Goal: Transaction & Acquisition: Book appointment/travel/reservation

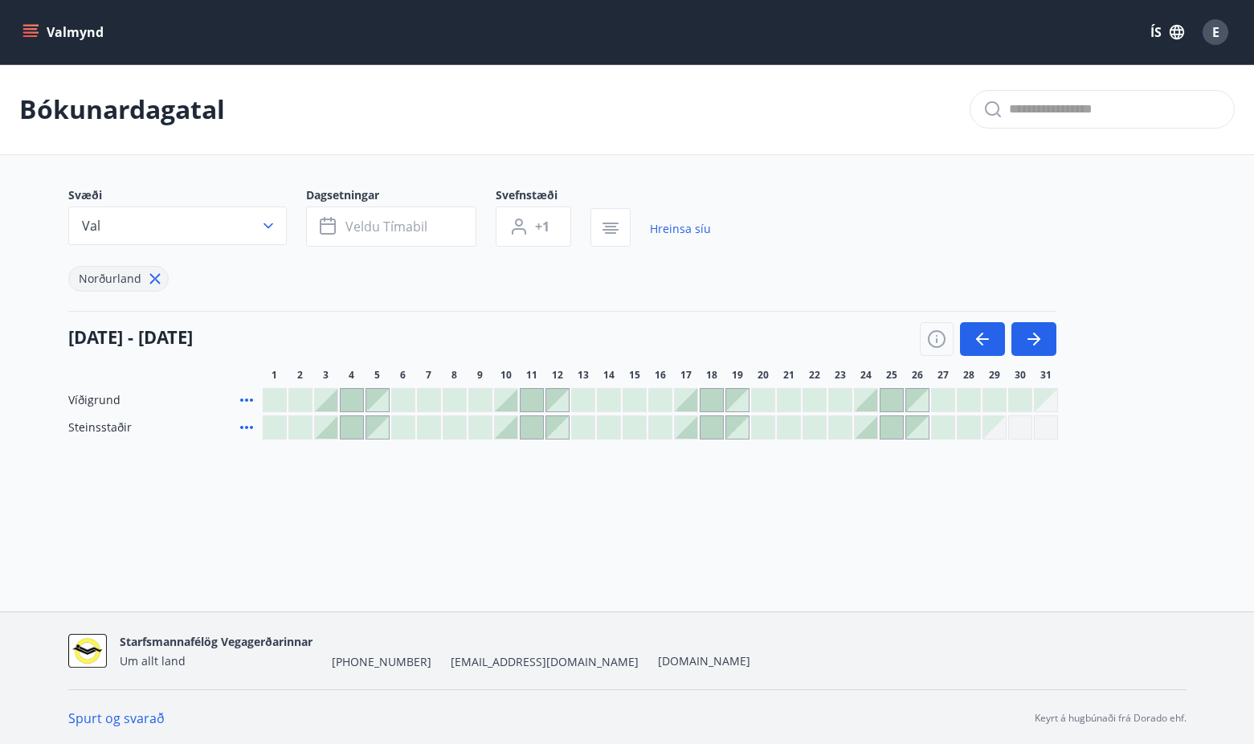
scroll to position [2, 0]
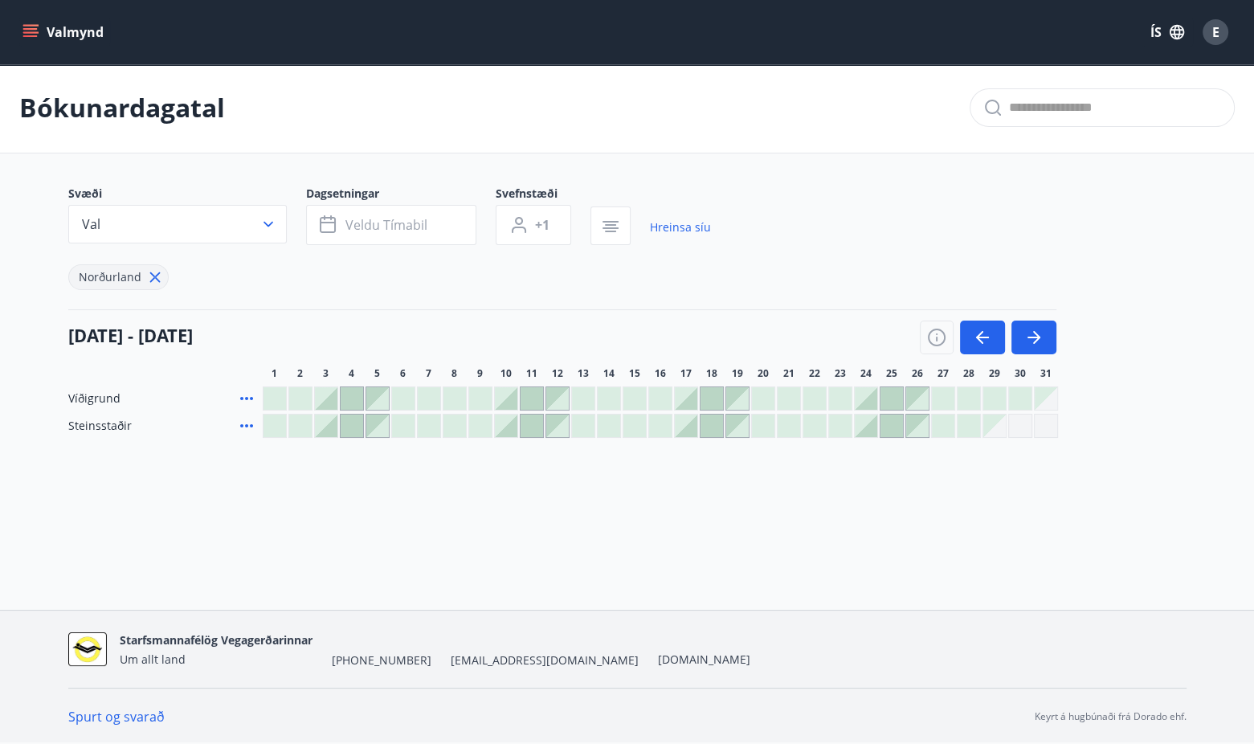
click at [246, 394] on icon at bounding box center [246, 398] width 19 height 19
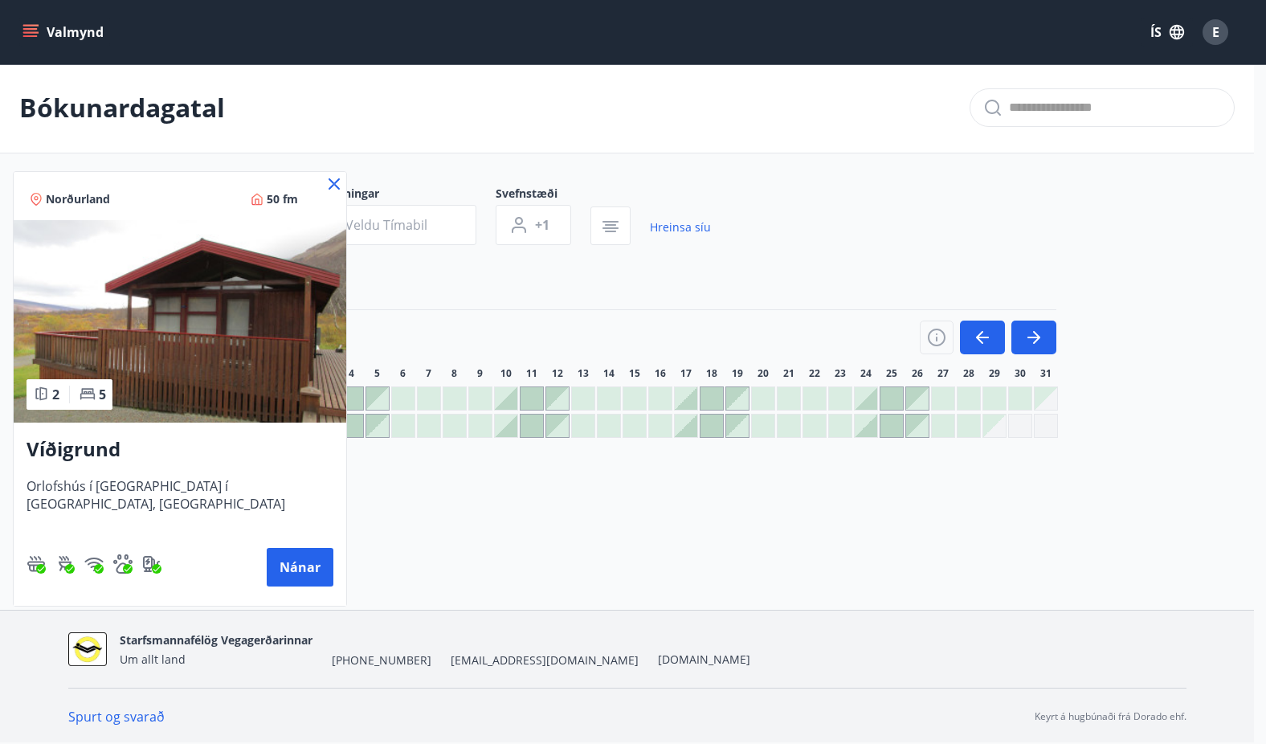
click at [423, 504] on div at bounding box center [633, 372] width 1266 height 744
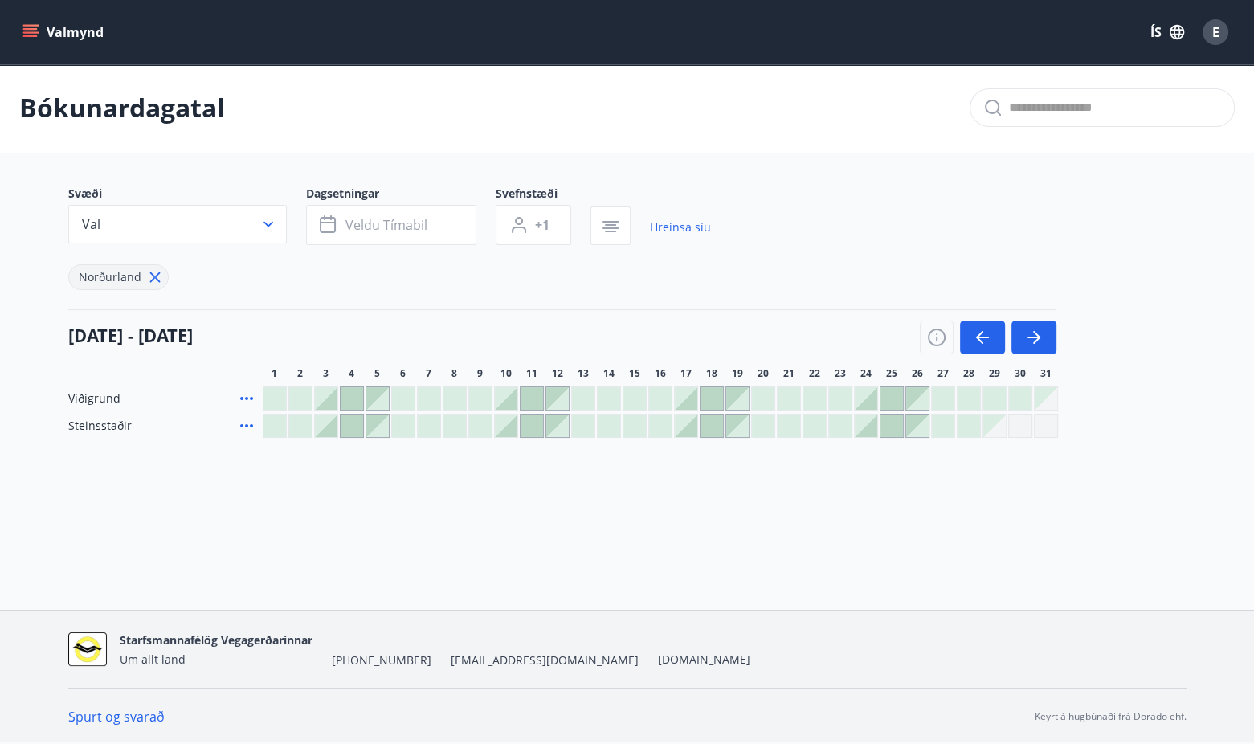
click at [247, 429] on icon at bounding box center [246, 425] width 19 height 19
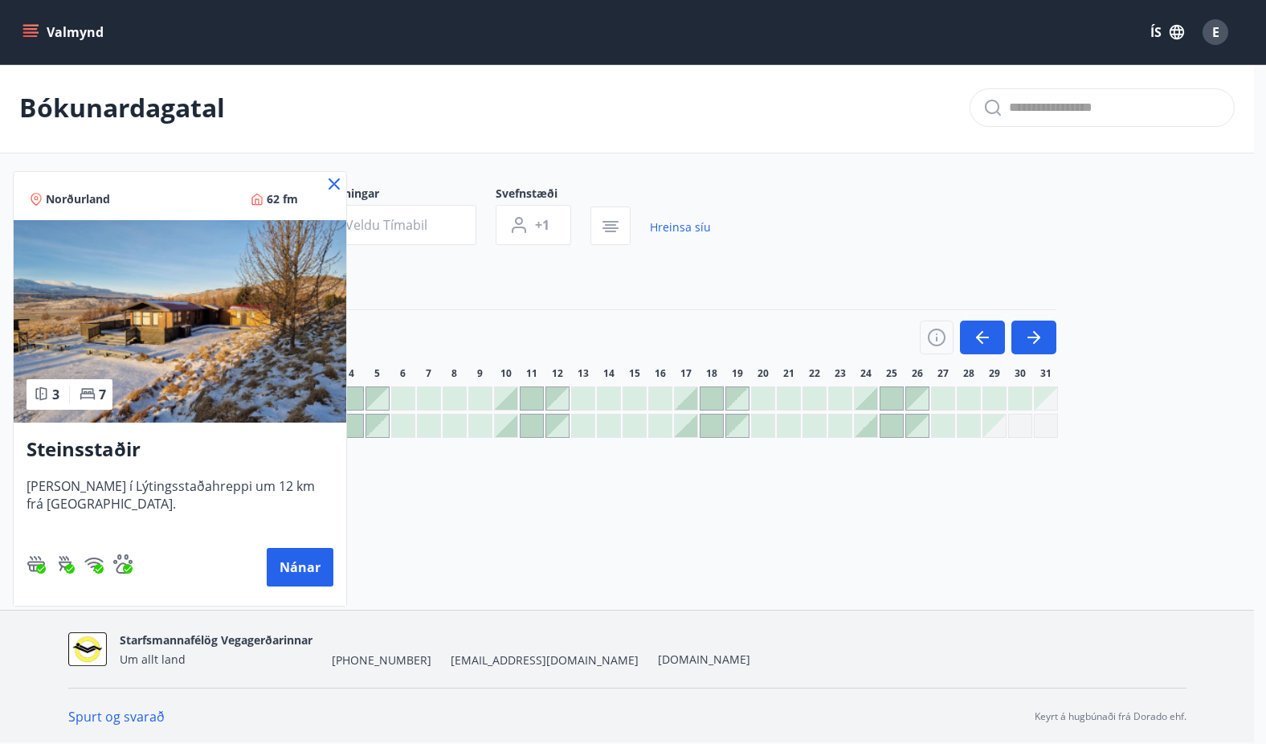
click at [390, 524] on div at bounding box center [633, 372] width 1266 height 744
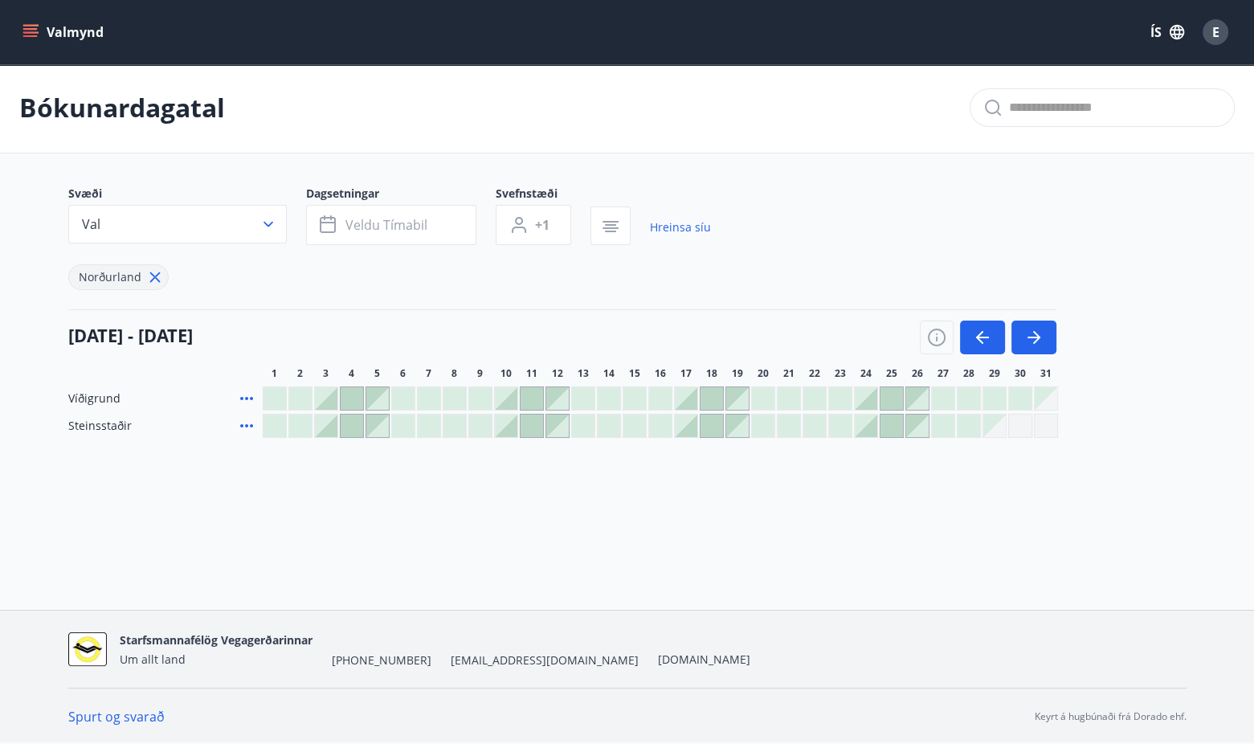
click at [867, 427] on div at bounding box center [866, 426] width 22 height 22
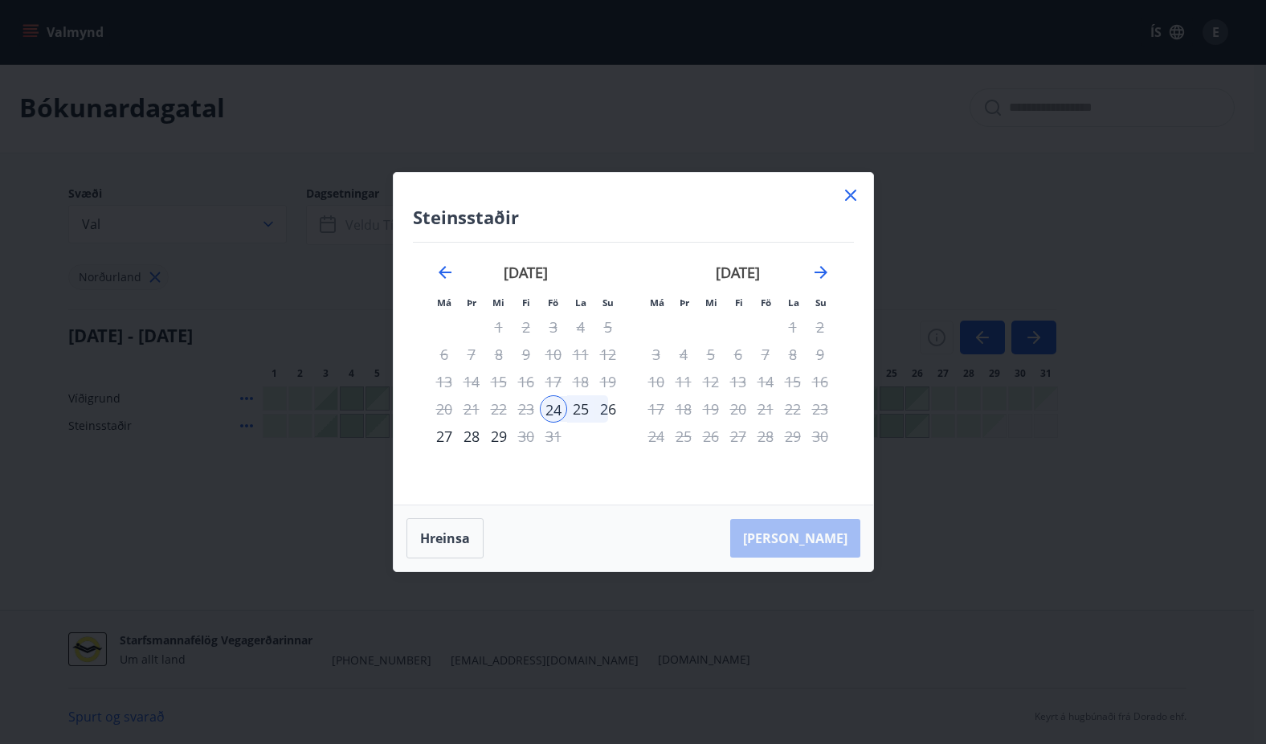
click at [474, 436] on div "28" at bounding box center [471, 436] width 27 height 27
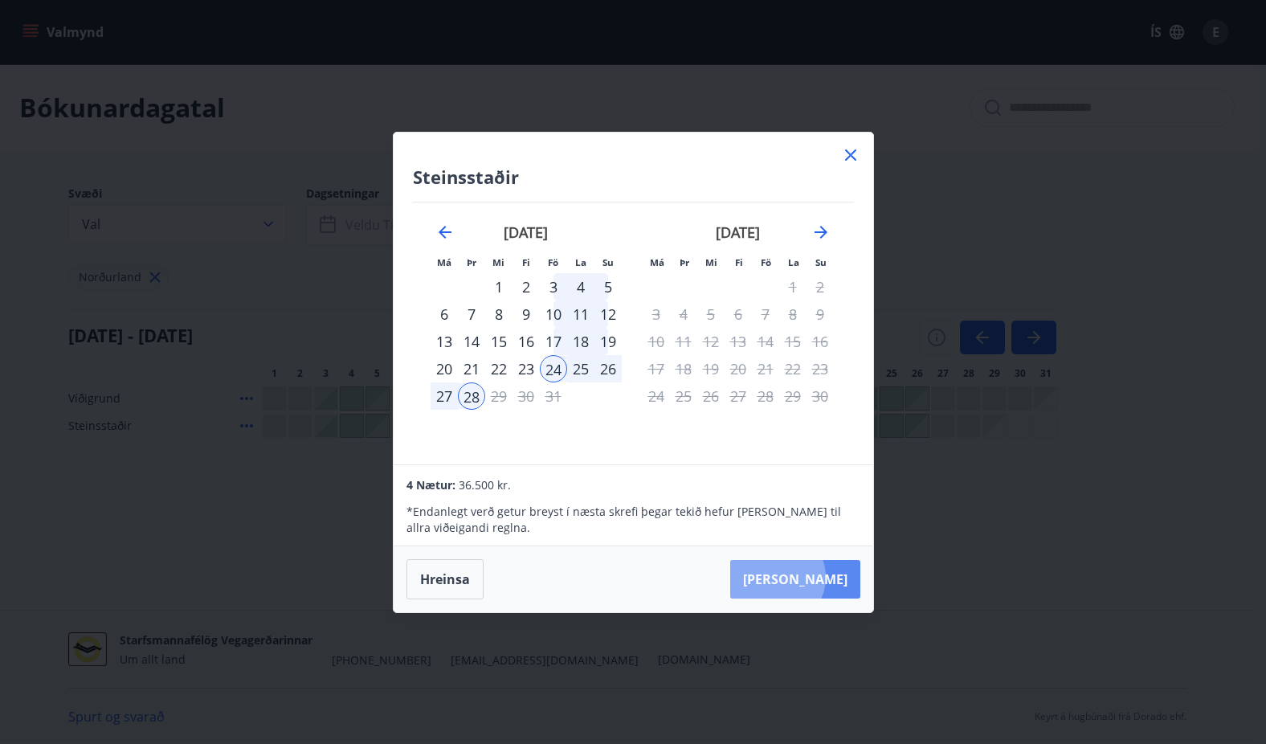
click at [826, 577] on button "[PERSON_NAME]" at bounding box center [795, 579] width 130 height 39
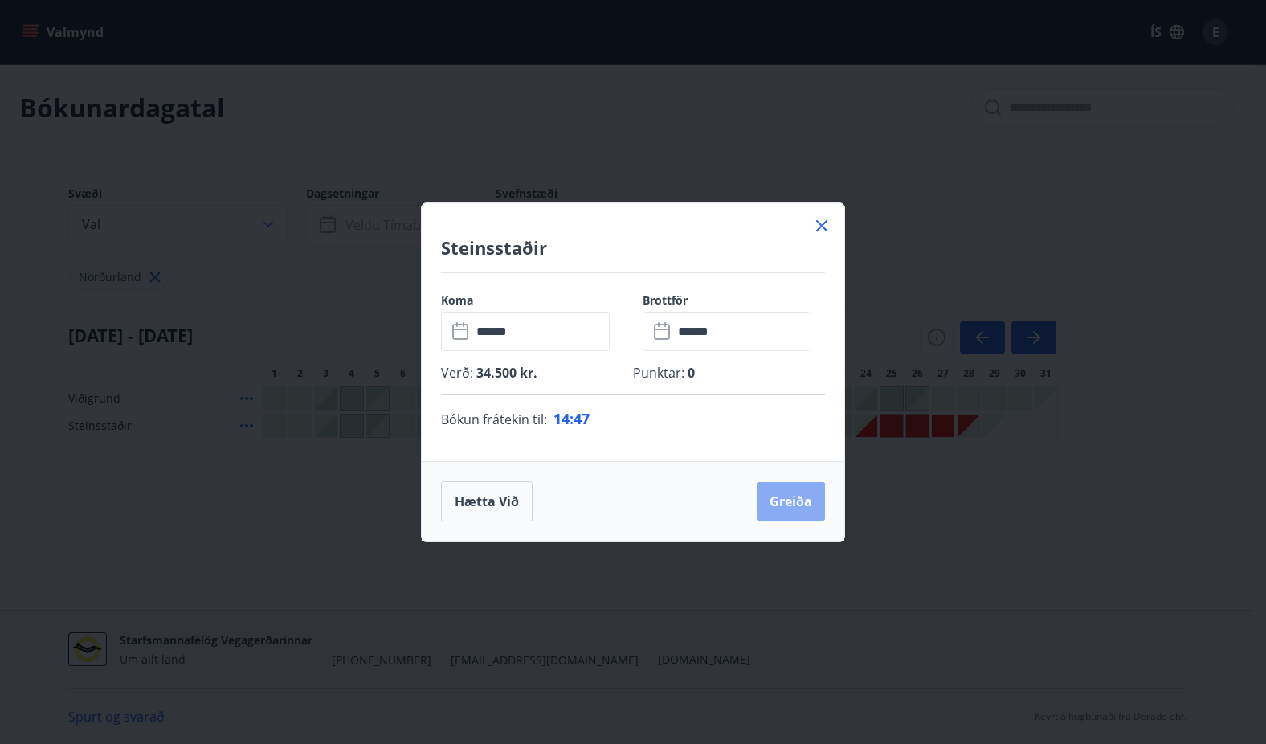
click at [787, 507] on button "Greiða" at bounding box center [791, 501] width 68 height 39
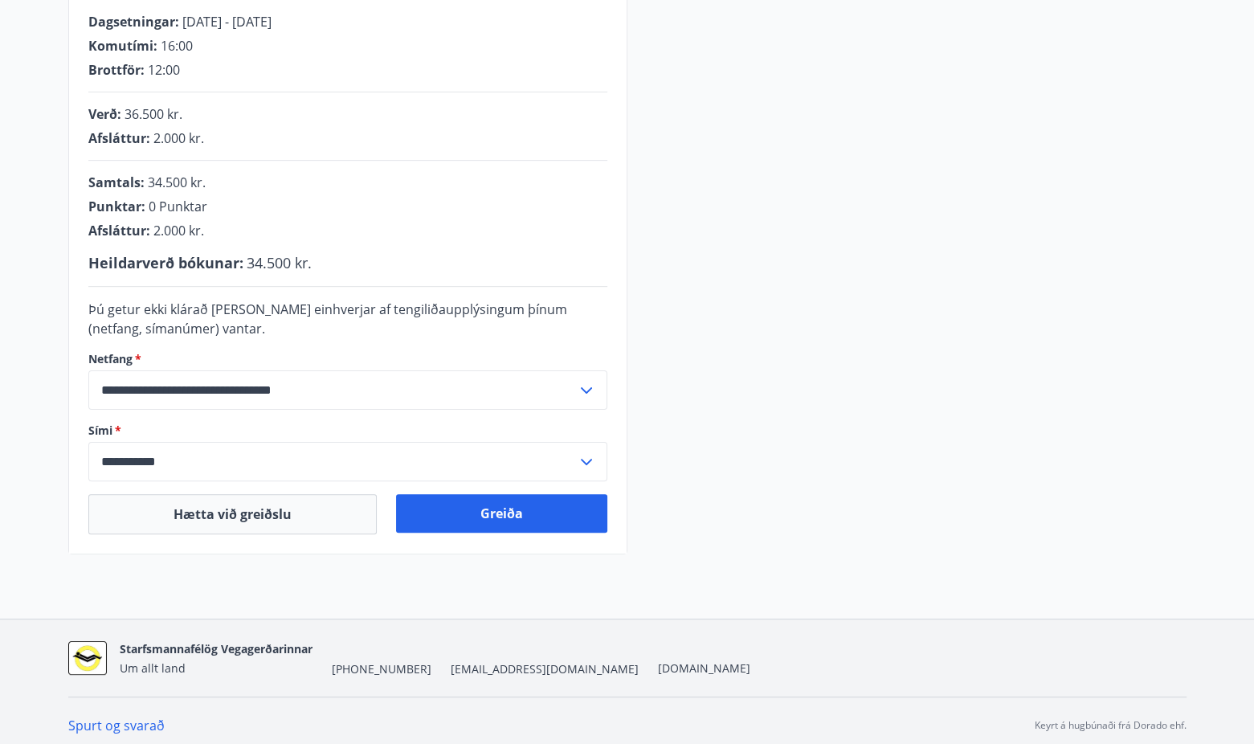
scroll to position [341, 0]
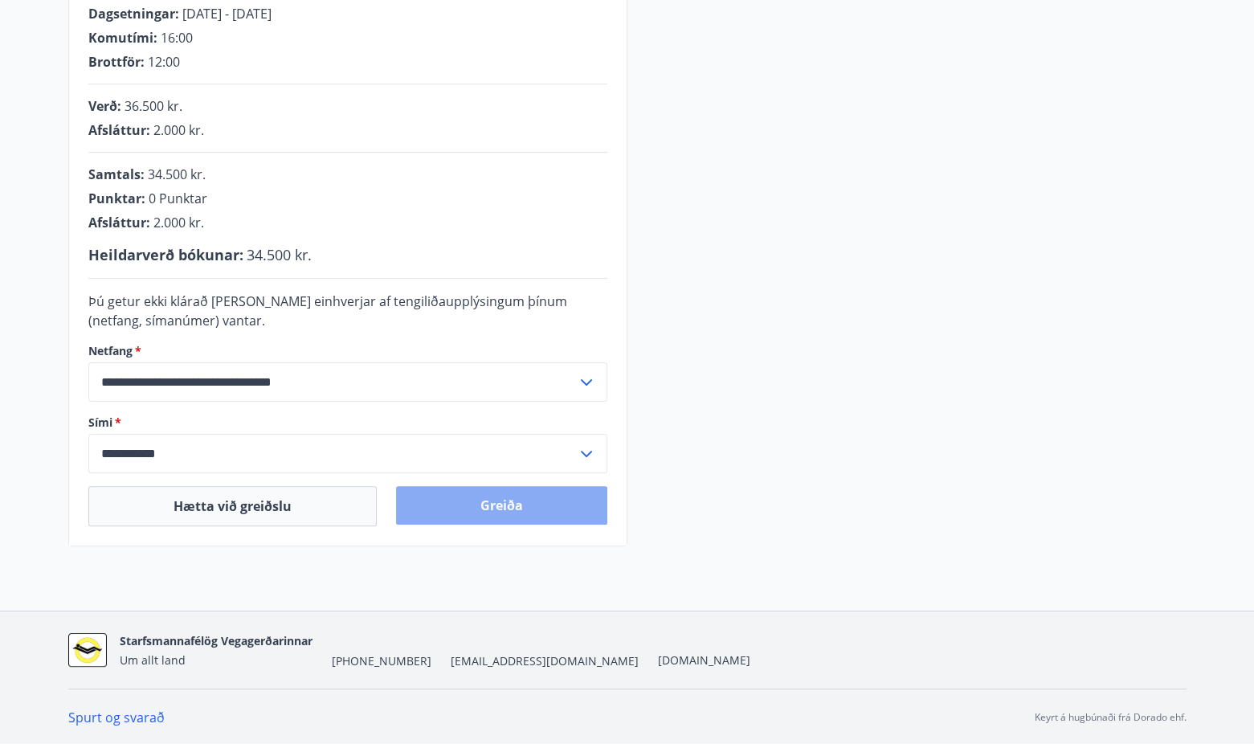
click at [511, 508] on button "Greiða" at bounding box center [501, 505] width 211 height 39
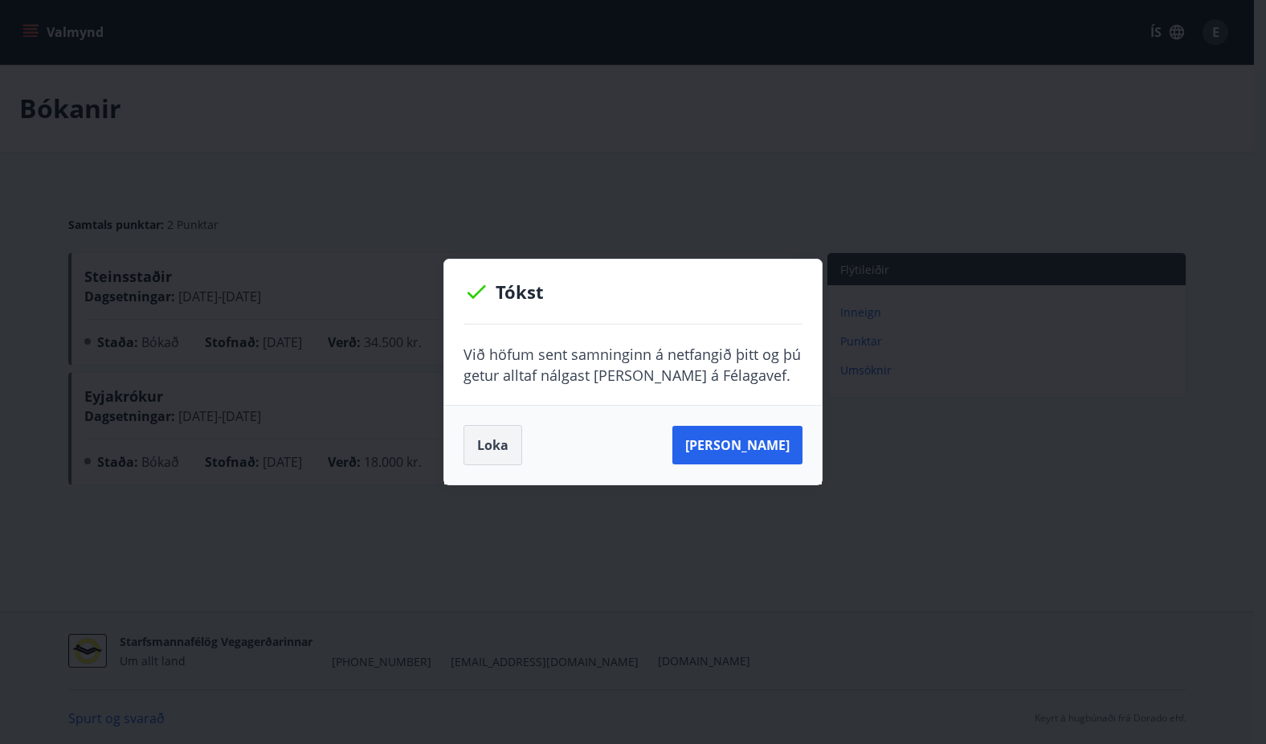
click at [483, 449] on button "Loka" at bounding box center [493, 445] width 59 height 40
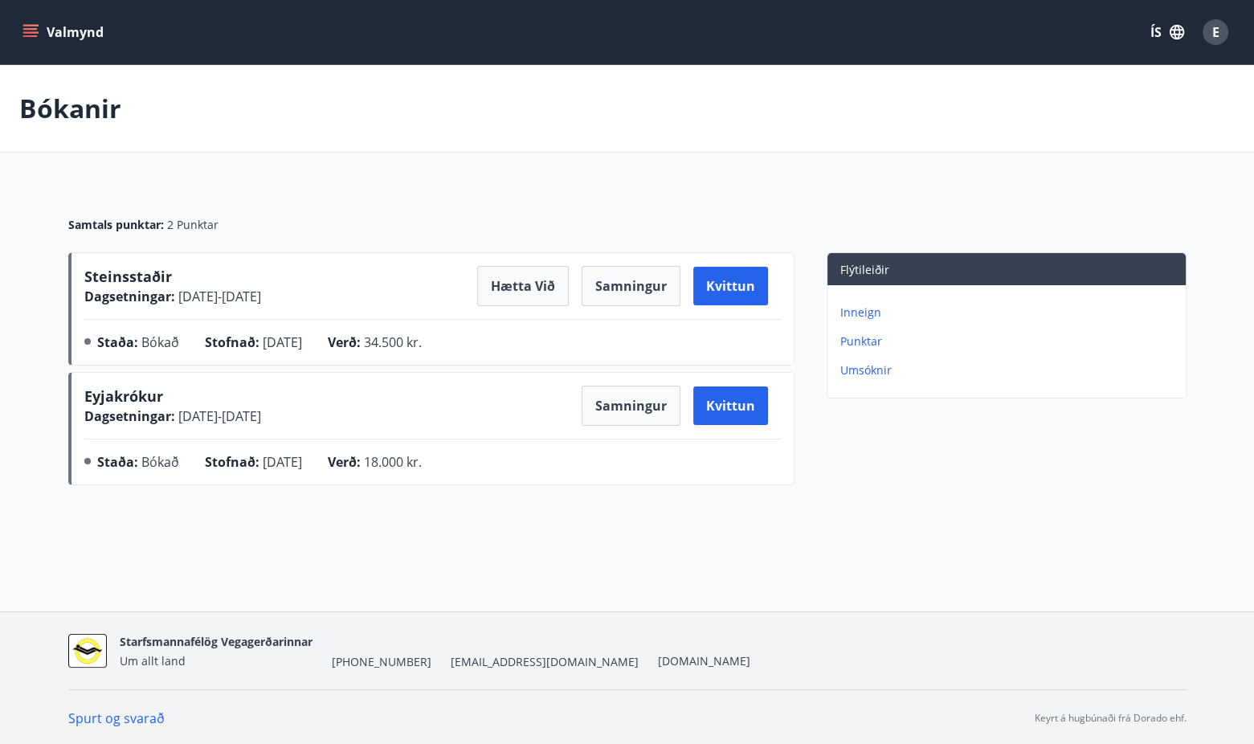
click at [33, 28] on icon "menu" at bounding box center [30, 29] width 14 height 2
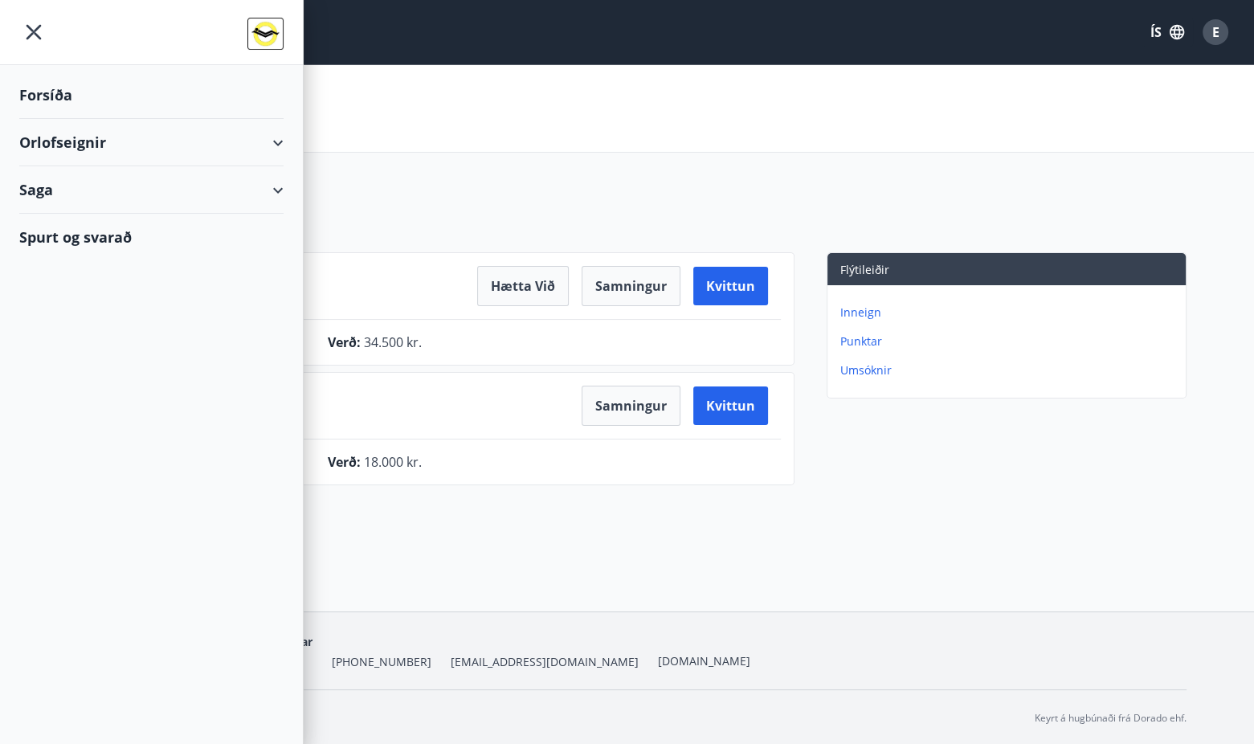
click at [67, 141] on div "Orlofseignir" at bounding box center [151, 142] width 264 height 47
click at [65, 179] on div "Framboð" at bounding box center [151, 183] width 239 height 34
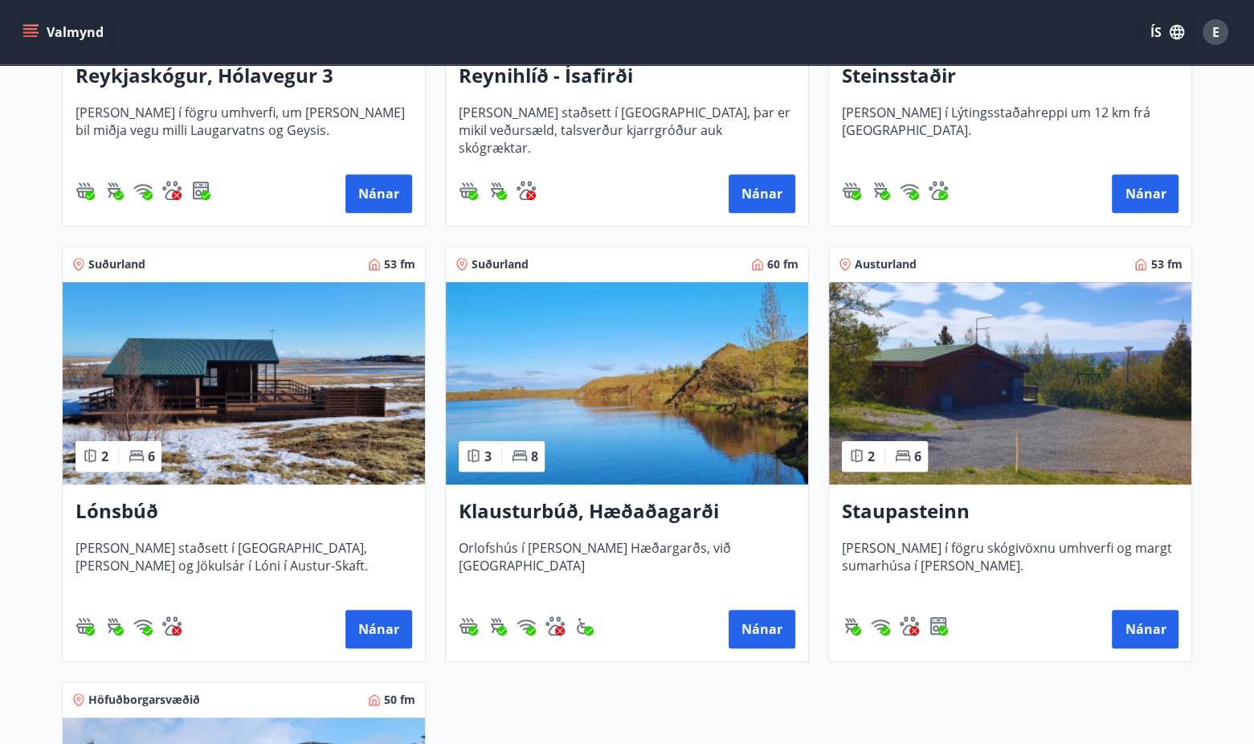
scroll to position [1044, 0]
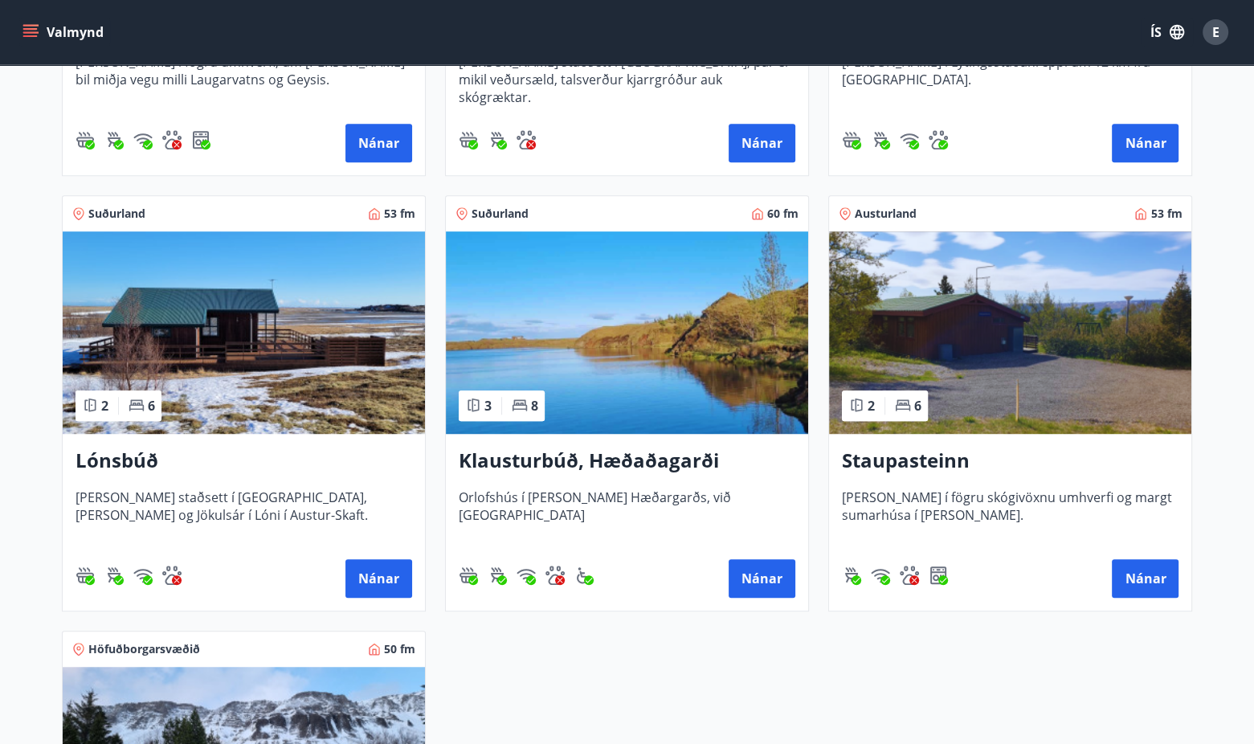
click at [622, 459] on h3 "Klausturbúð, Hæðaðagarði" at bounding box center [627, 461] width 337 height 29
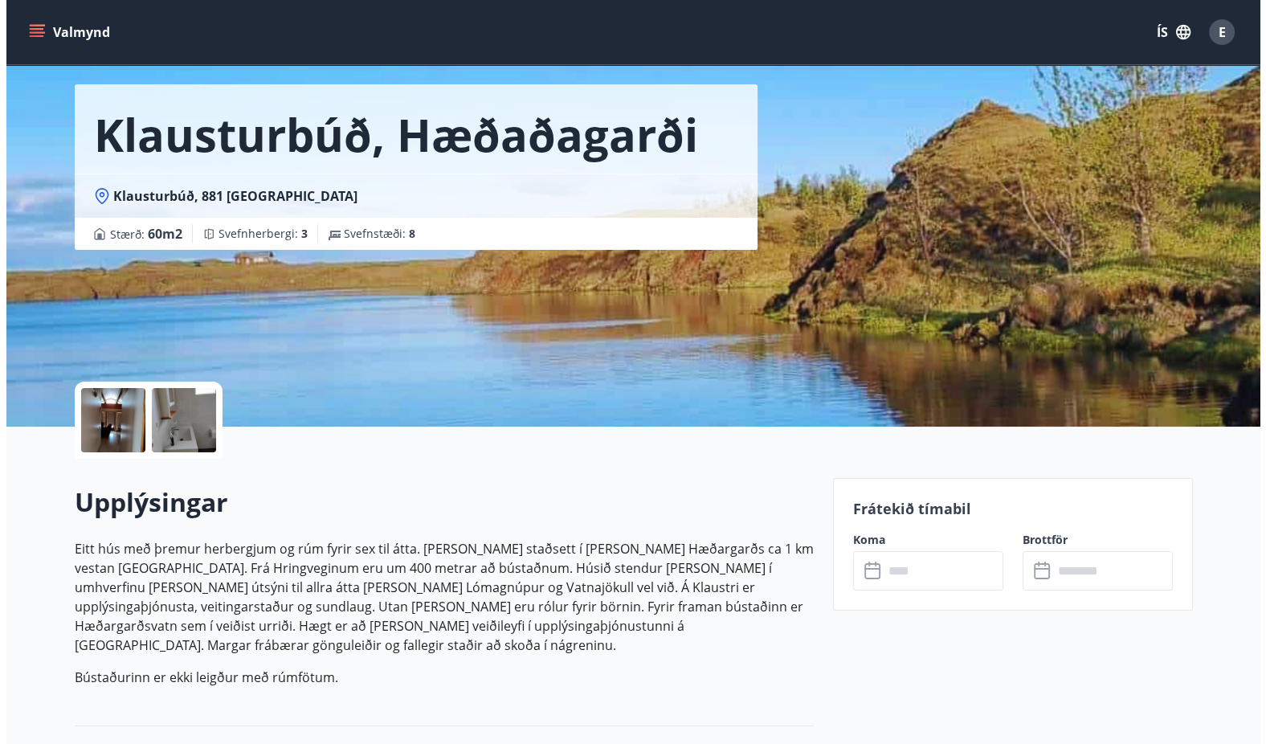
scroll to position [161, 0]
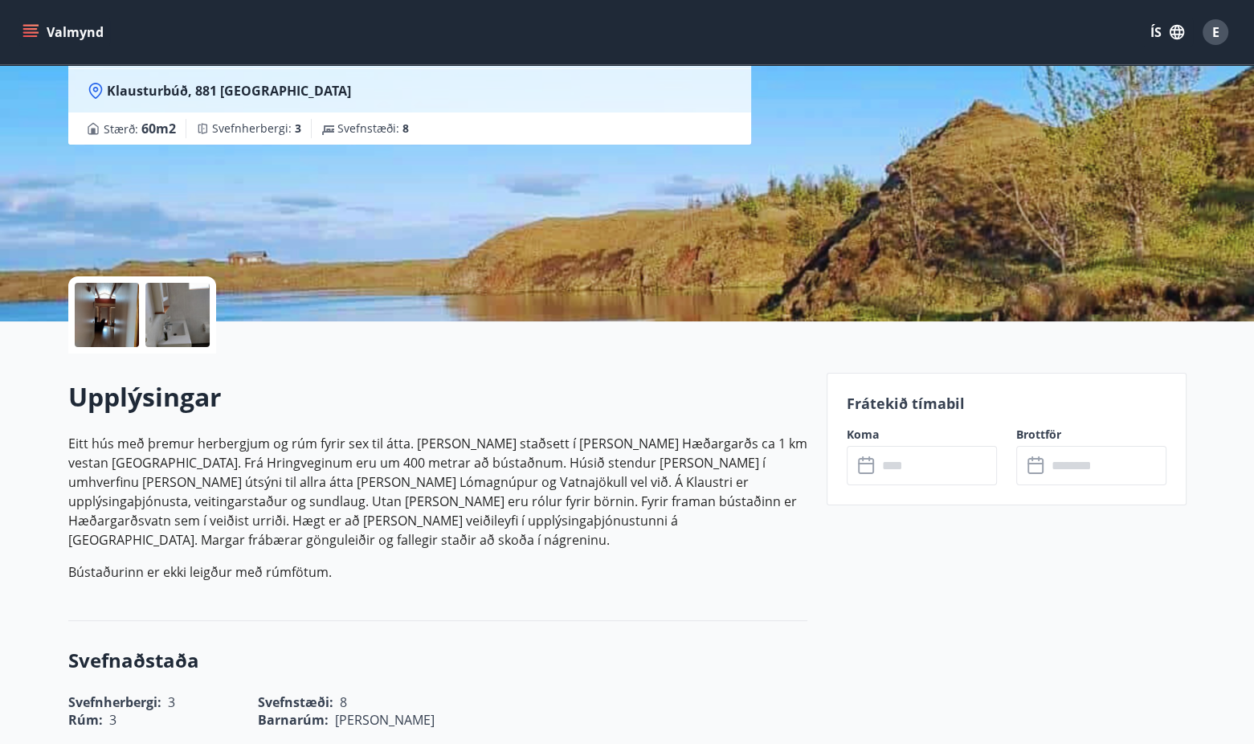
click at [123, 317] on div at bounding box center [107, 315] width 64 height 64
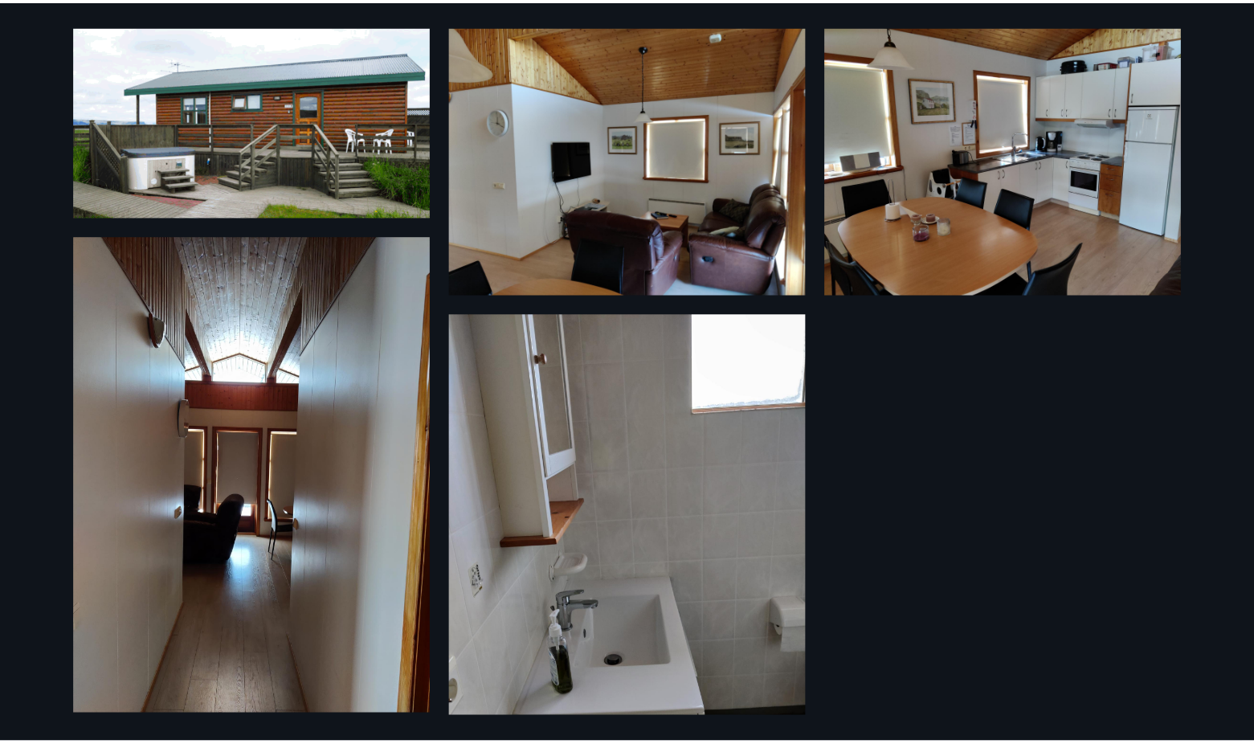
scroll to position [0, 0]
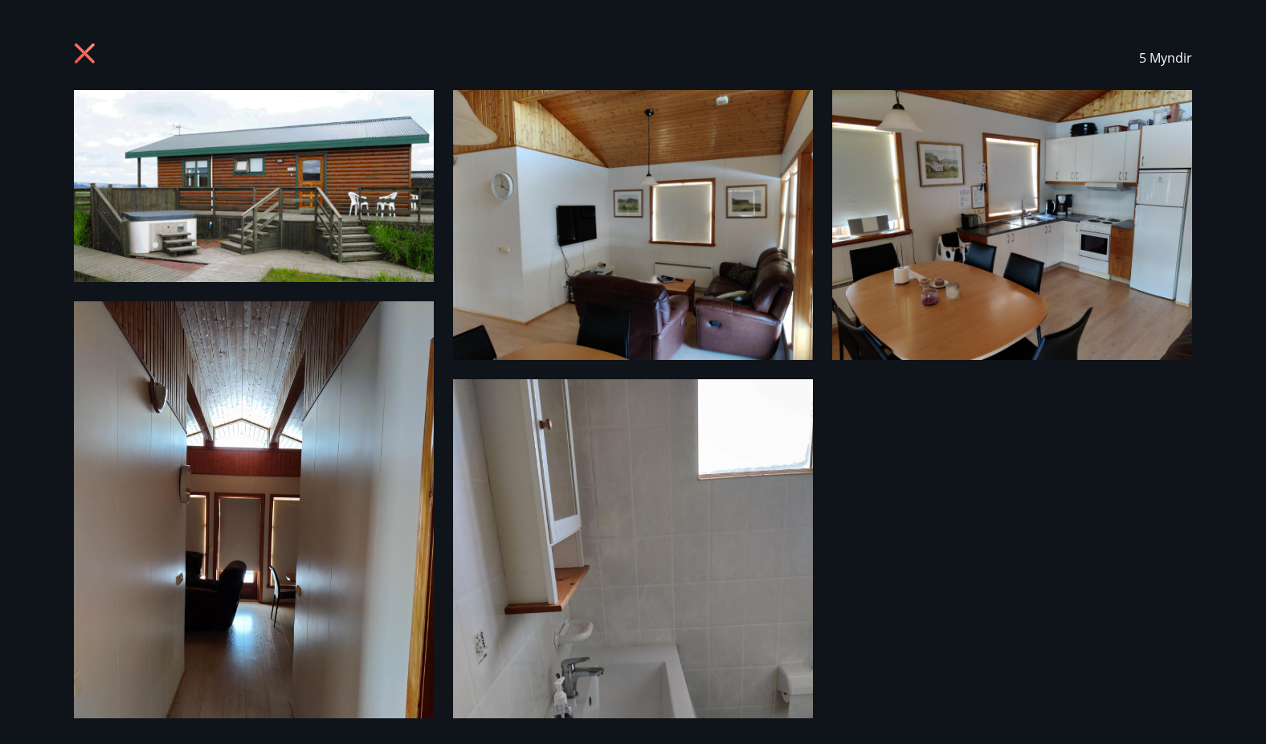
click at [83, 55] on icon at bounding box center [85, 53] width 20 height 20
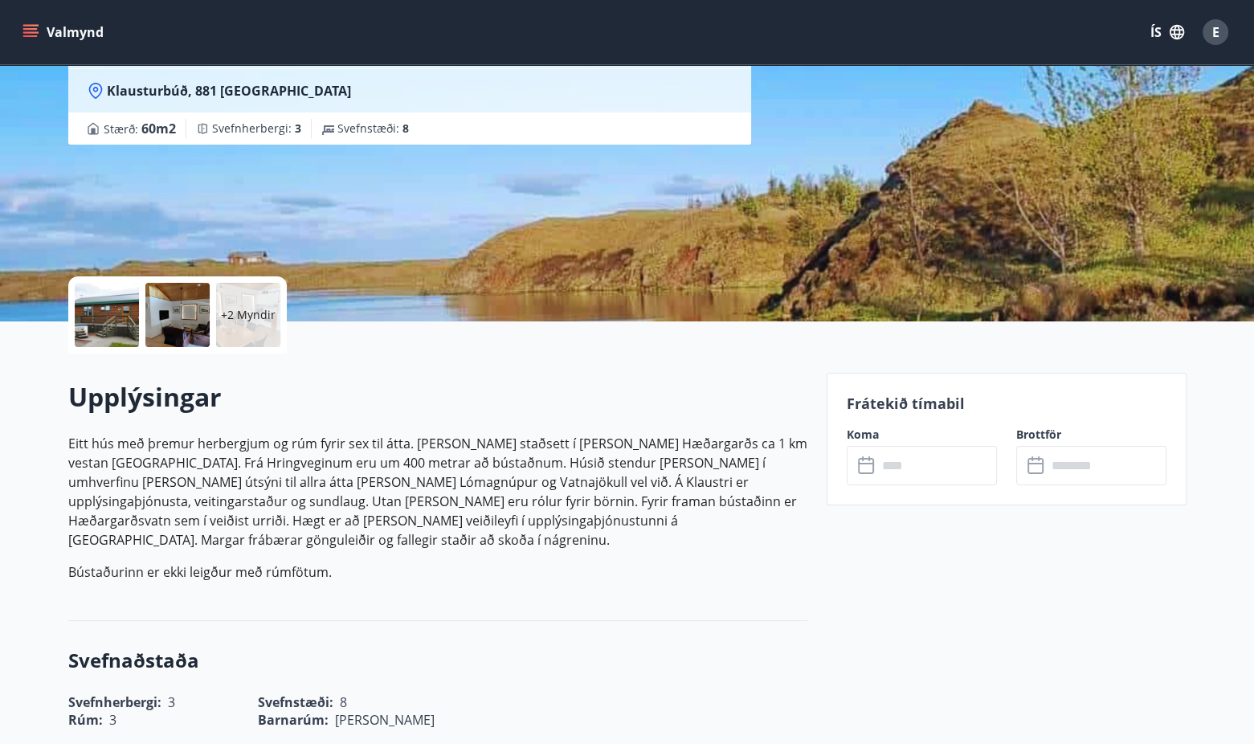
click at [25, 35] on icon "menu" at bounding box center [30, 32] width 16 height 16
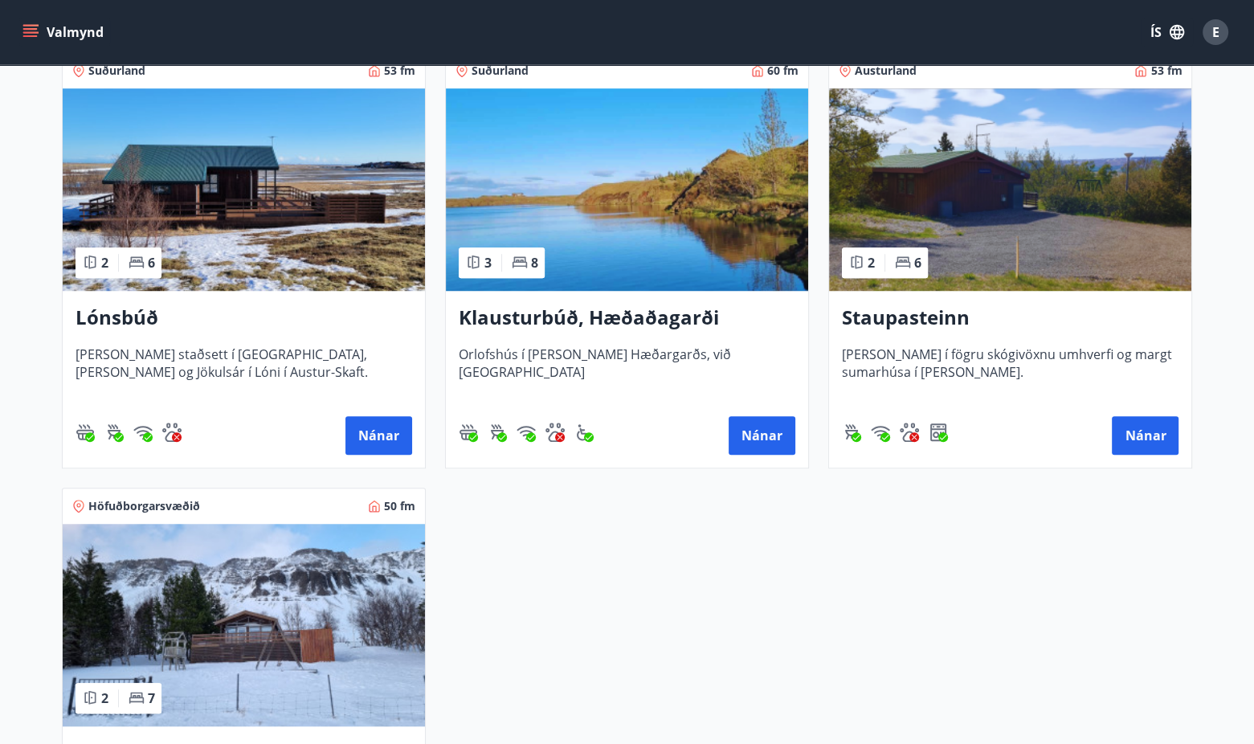
scroll to position [1285, 0]
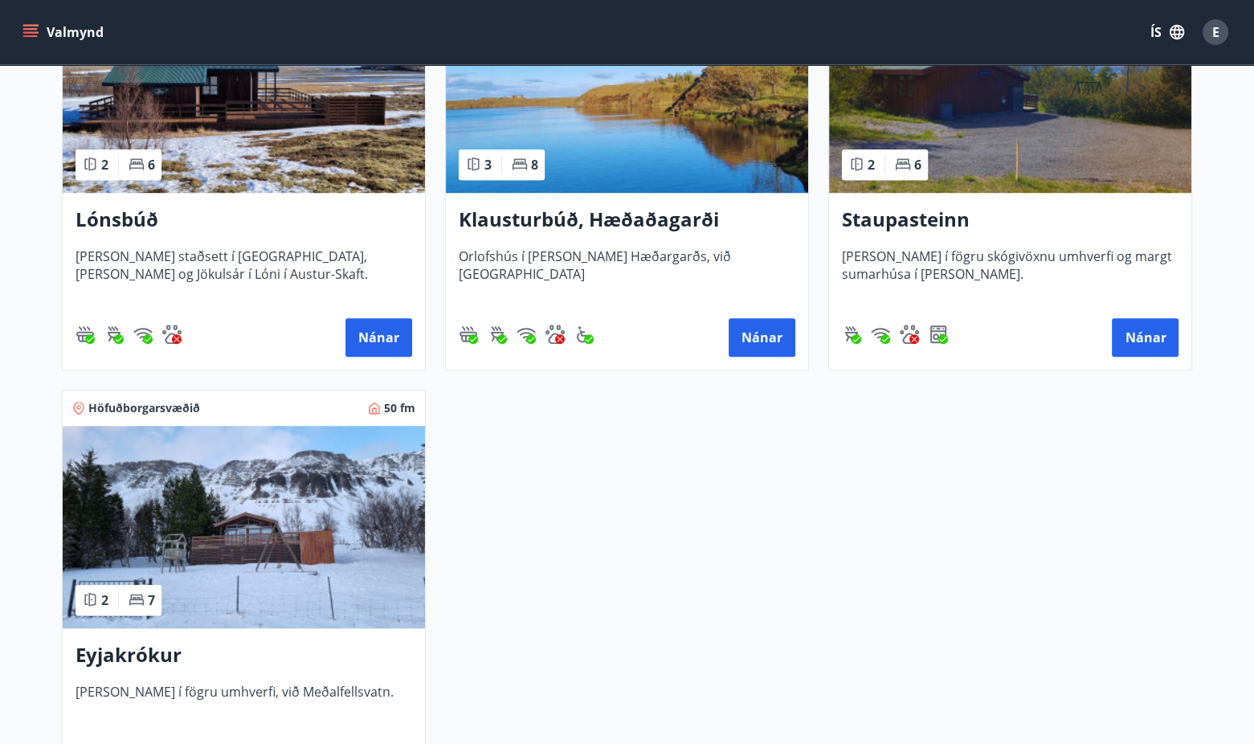
click at [235, 559] on img at bounding box center [244, 527] width 362 height 202
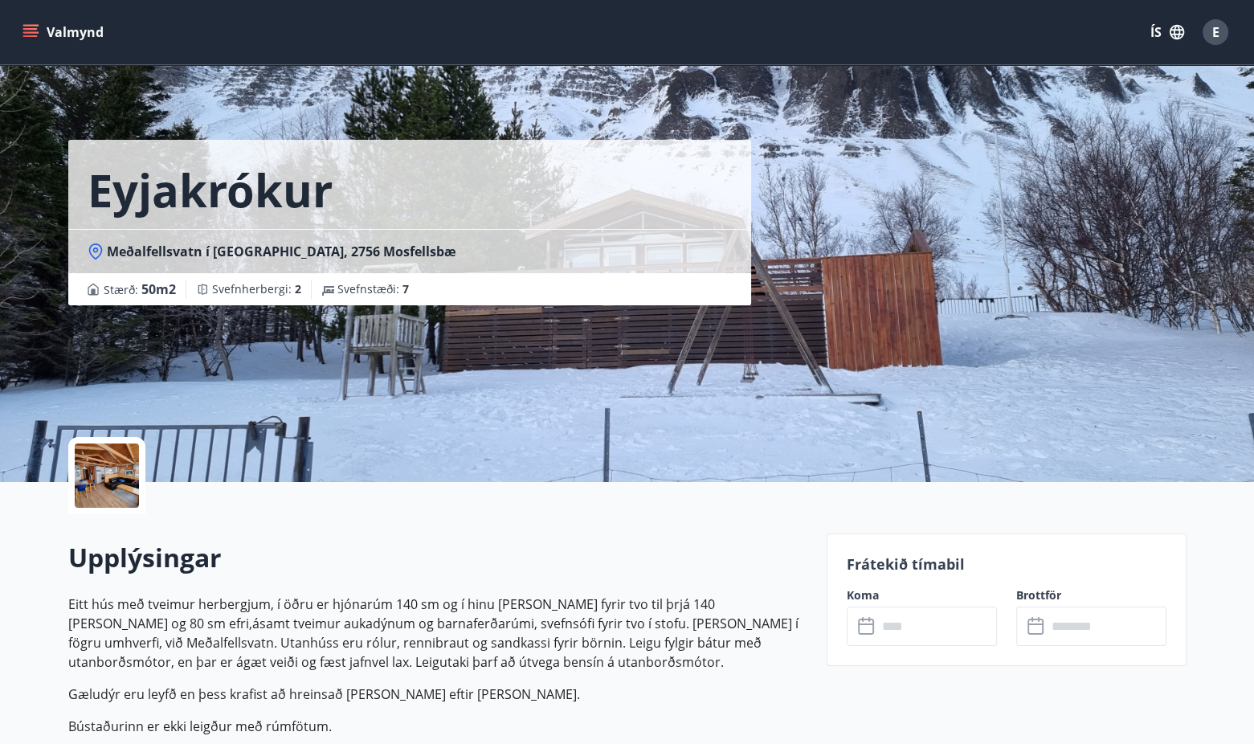
click at [106, 462] on div at bounding box center [107, 475] width 64 height 64
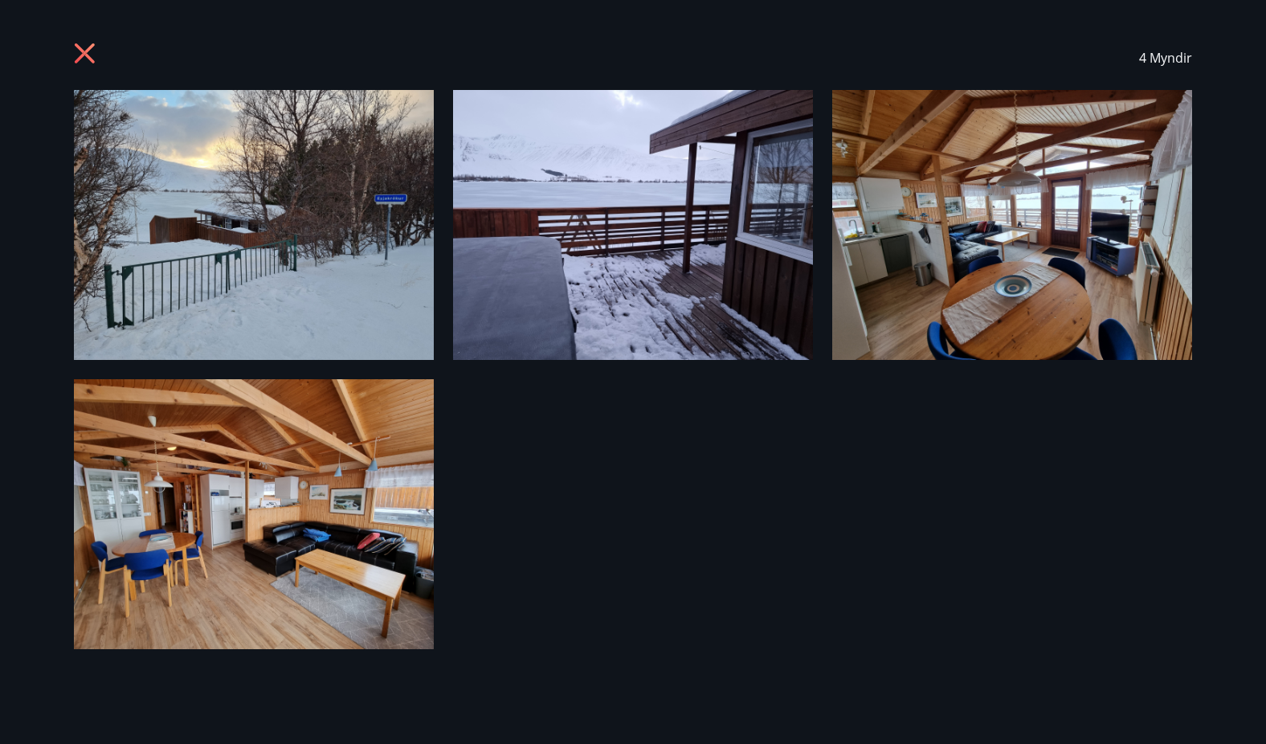
click at [77, 57] on icon at bounding box center [87, 56] width 26 height 26
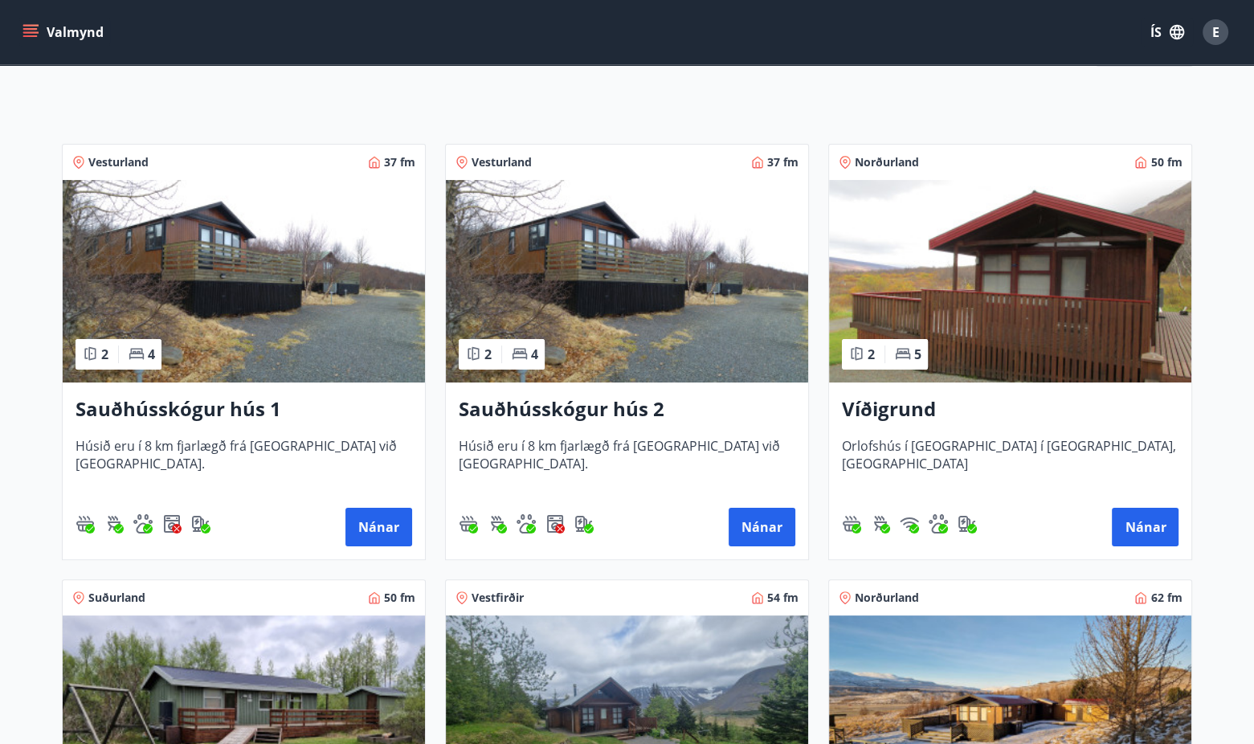
scroll to position [241, 0]
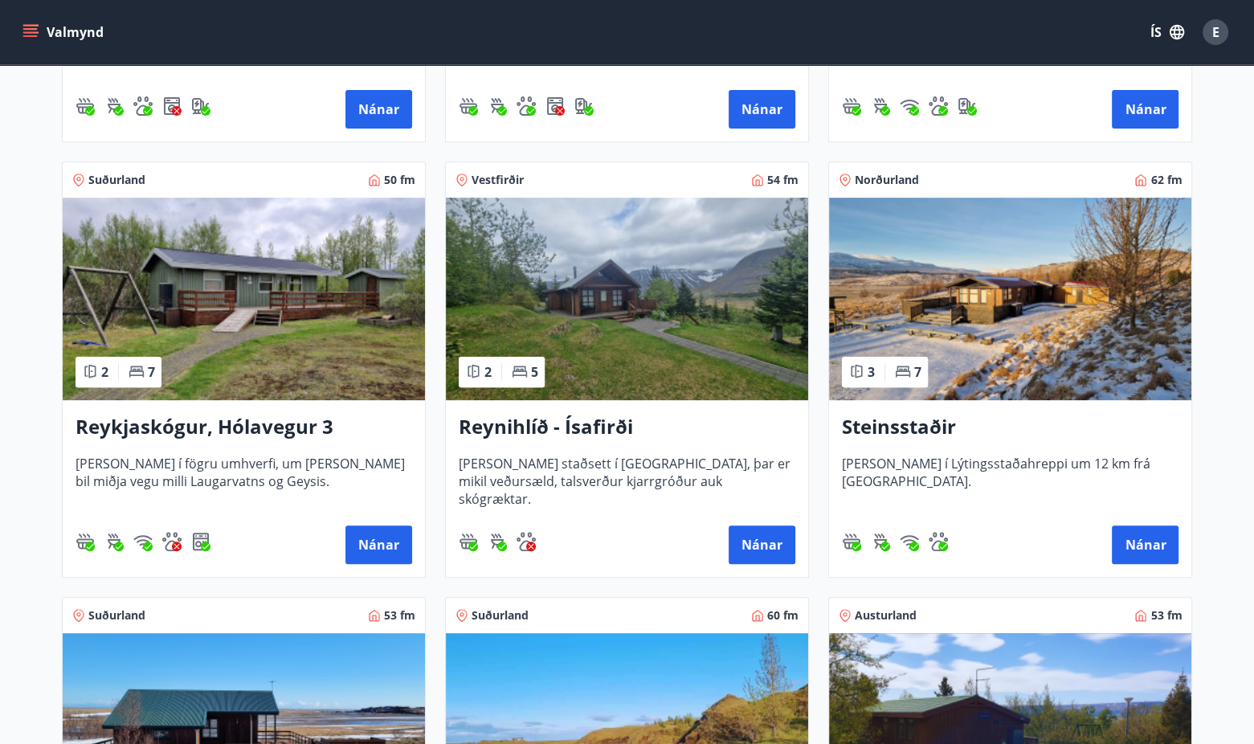
click at [881, 423] on h3 "Steinsstaðir" at bounding box center [1010, 427] width 337 height 29
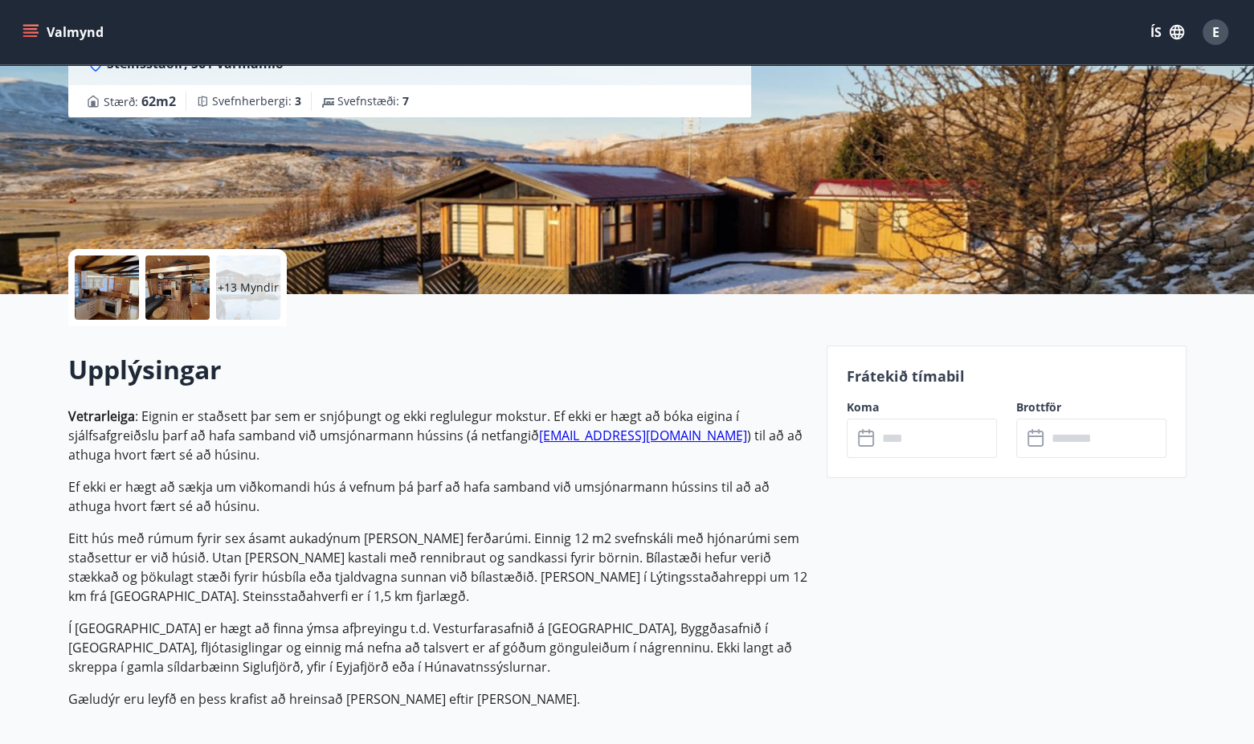
scroll to position [161, 0]
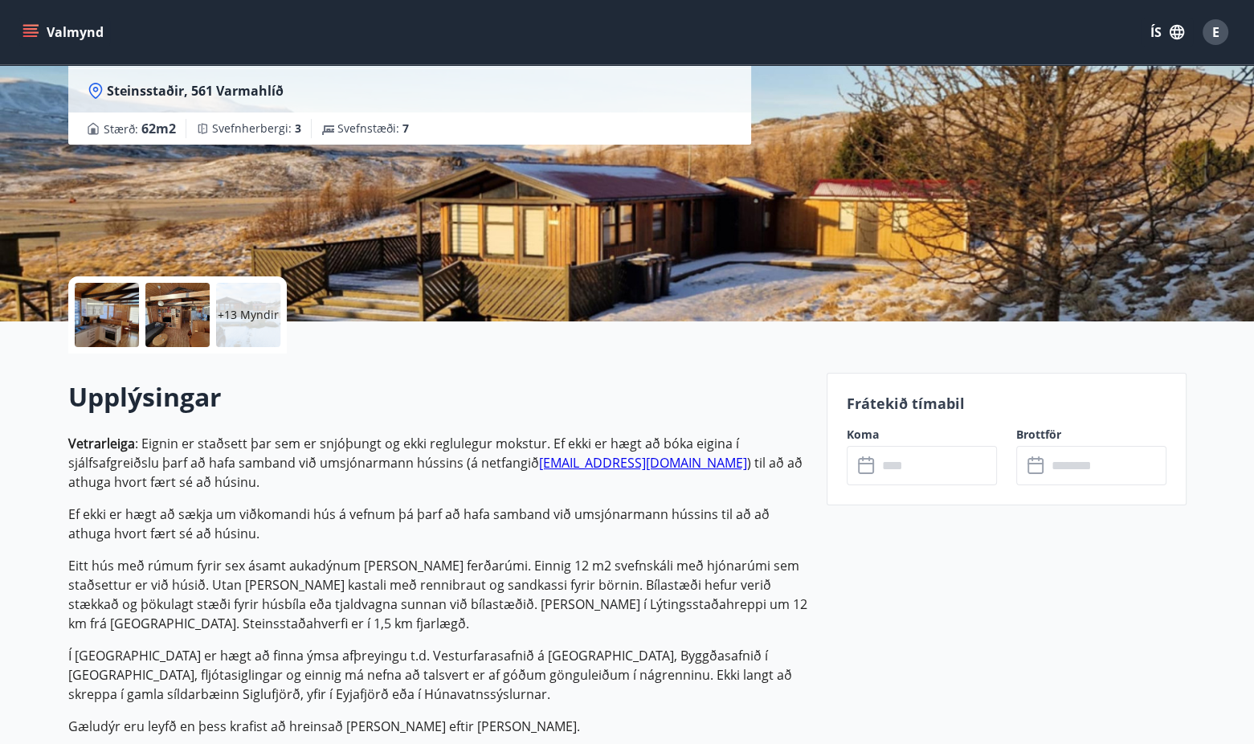
click at [247, 327] on div "+13 Myndir" at bounding box center [248, 315] width 64 height 64
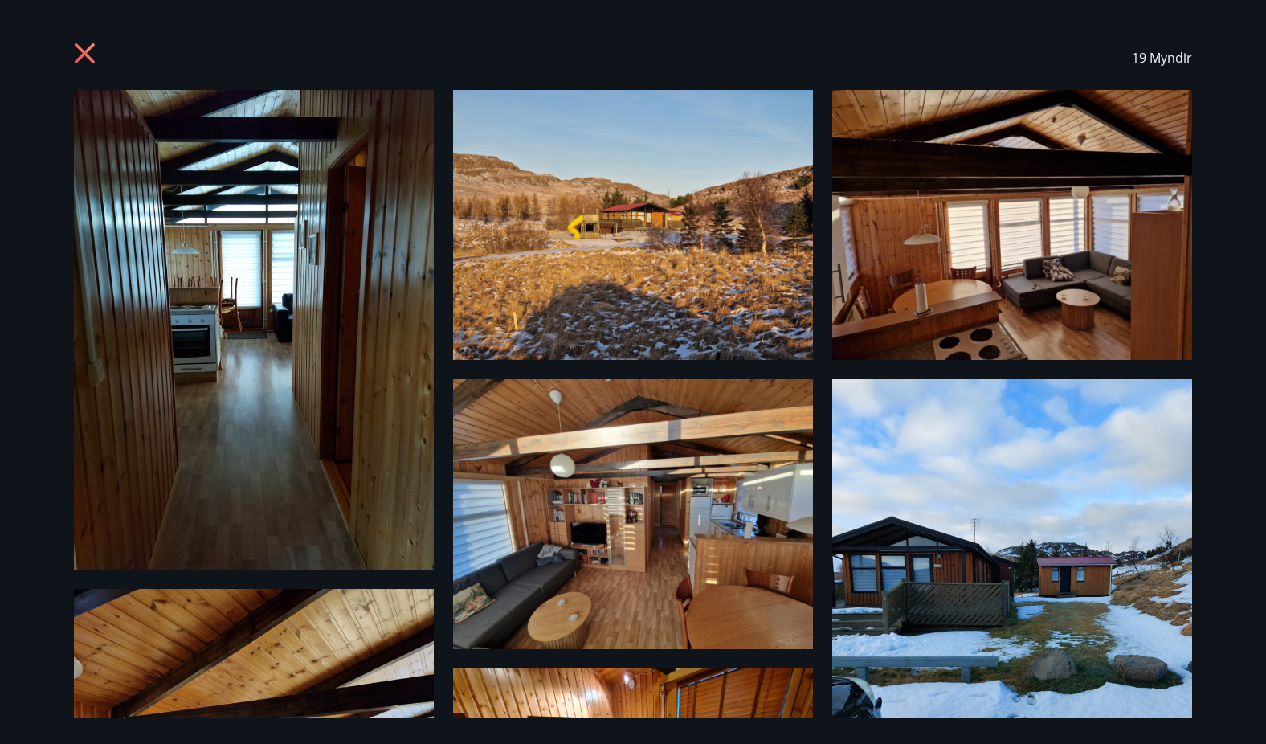
click at [85, 55] on icon at bounding box center [85, 53] width 20 height 20
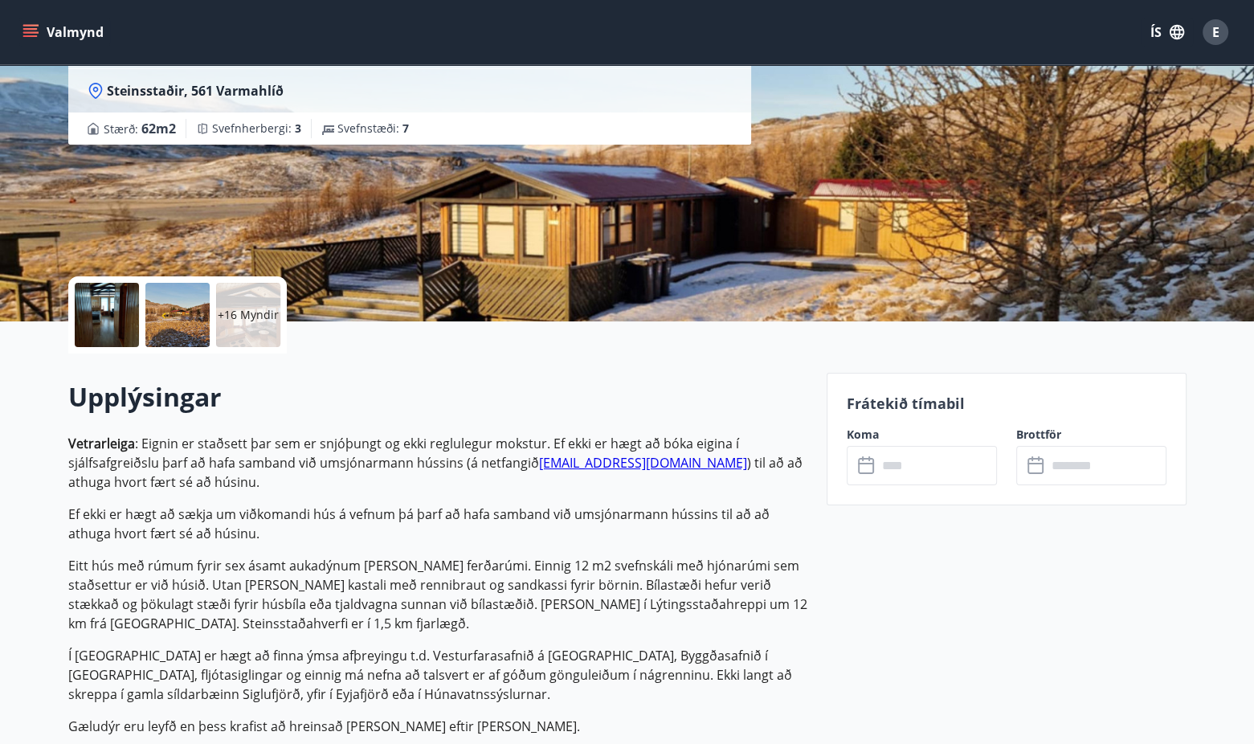
click at [33, 35] on icon "menu" at bounding box center [30, 32] width 16 height 16
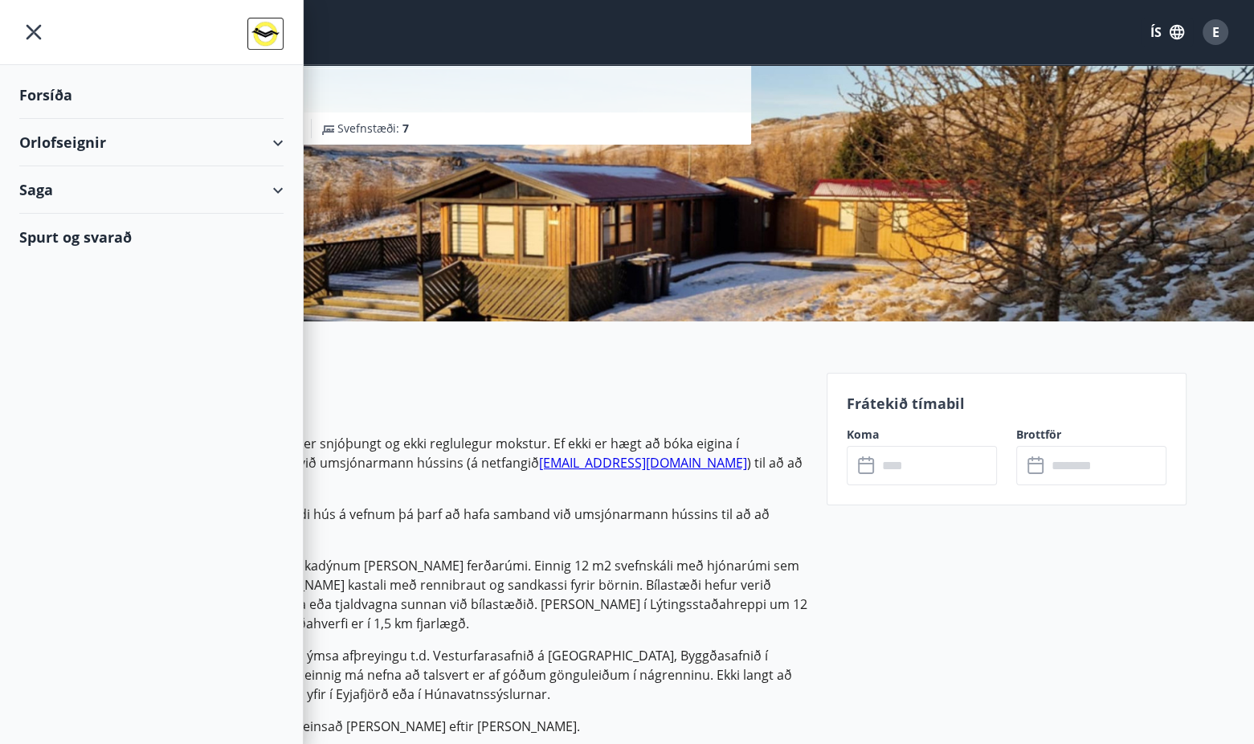
click at [187, 144] on div "Orlofseignir" at bounding box center [151, 142] width 264 height 47
click at [88, 217] on div "Bókunardagatal" at bounding box center [151, 217] width 239 height 34
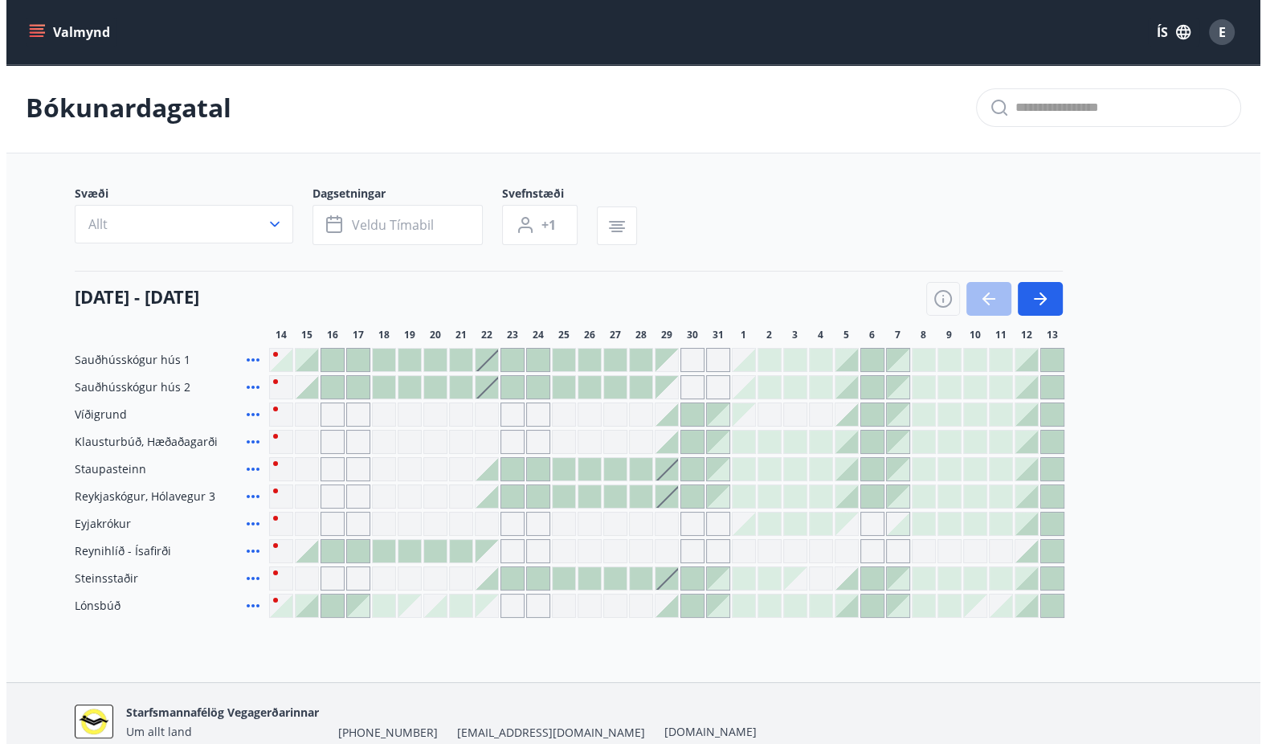
scroll to position [74, 0]
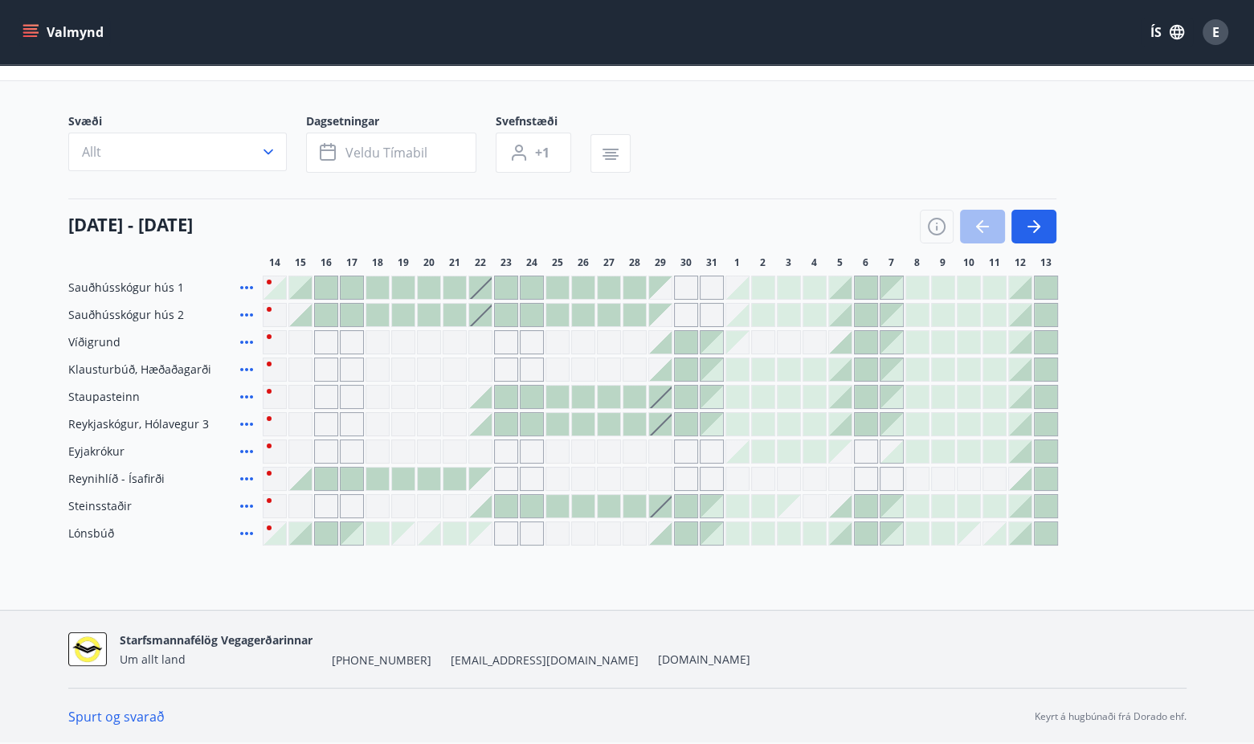
click at [243, 288] on icon at bounding box center [246, 287] width 19 height 19
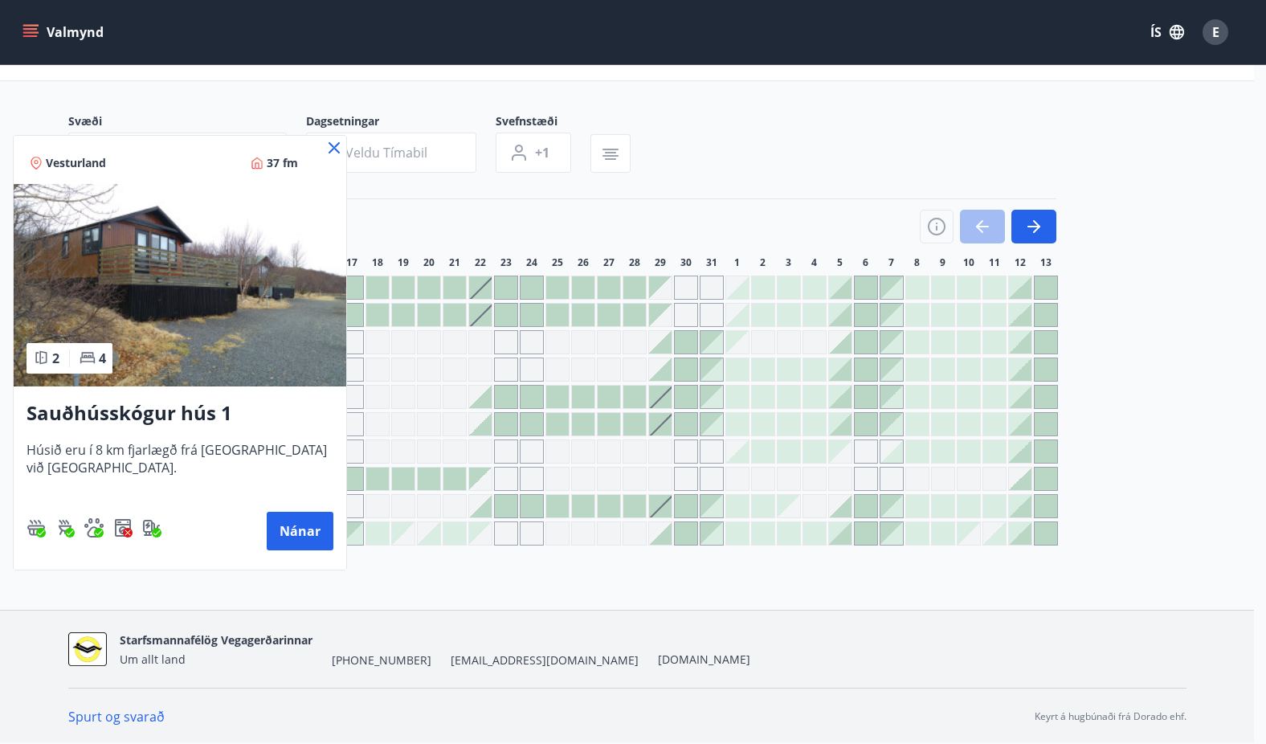
click at [337, 141] on icon at bounding box center [334, 147] width 19 height 19
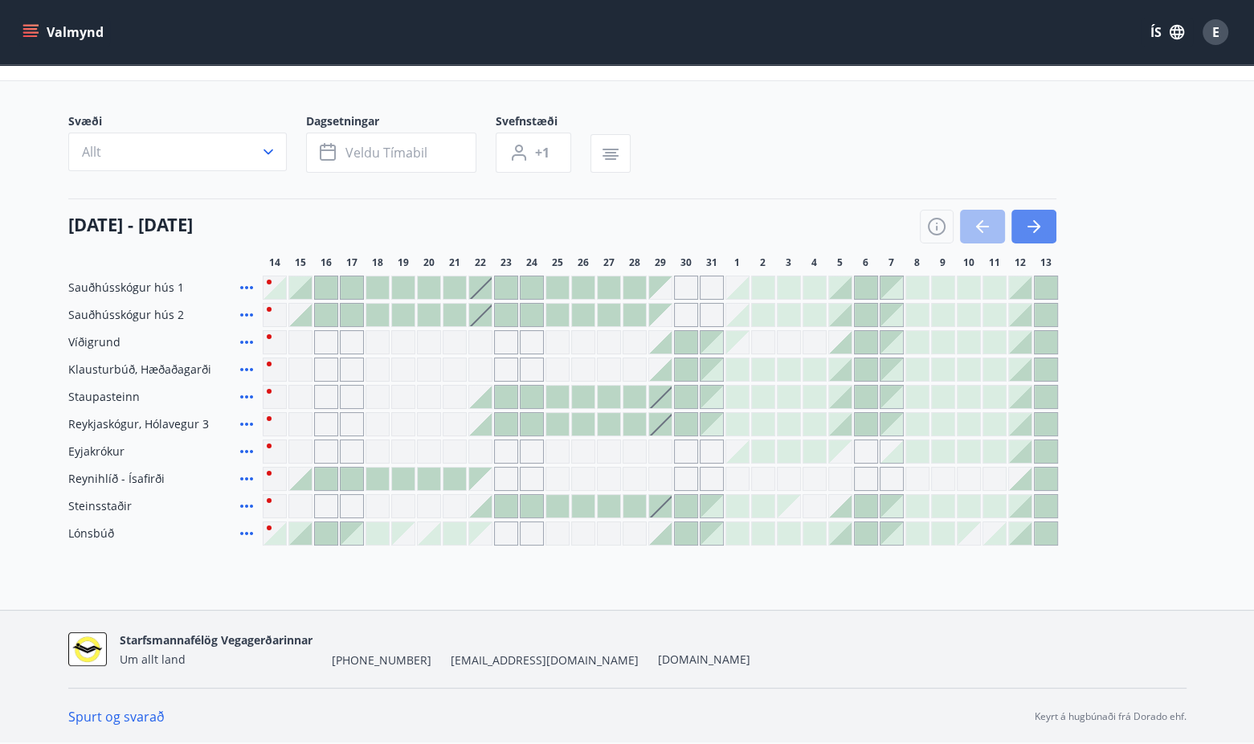
click at [1019, 223] on button "button" at bounding box center [1033, 227] width 45 height 34
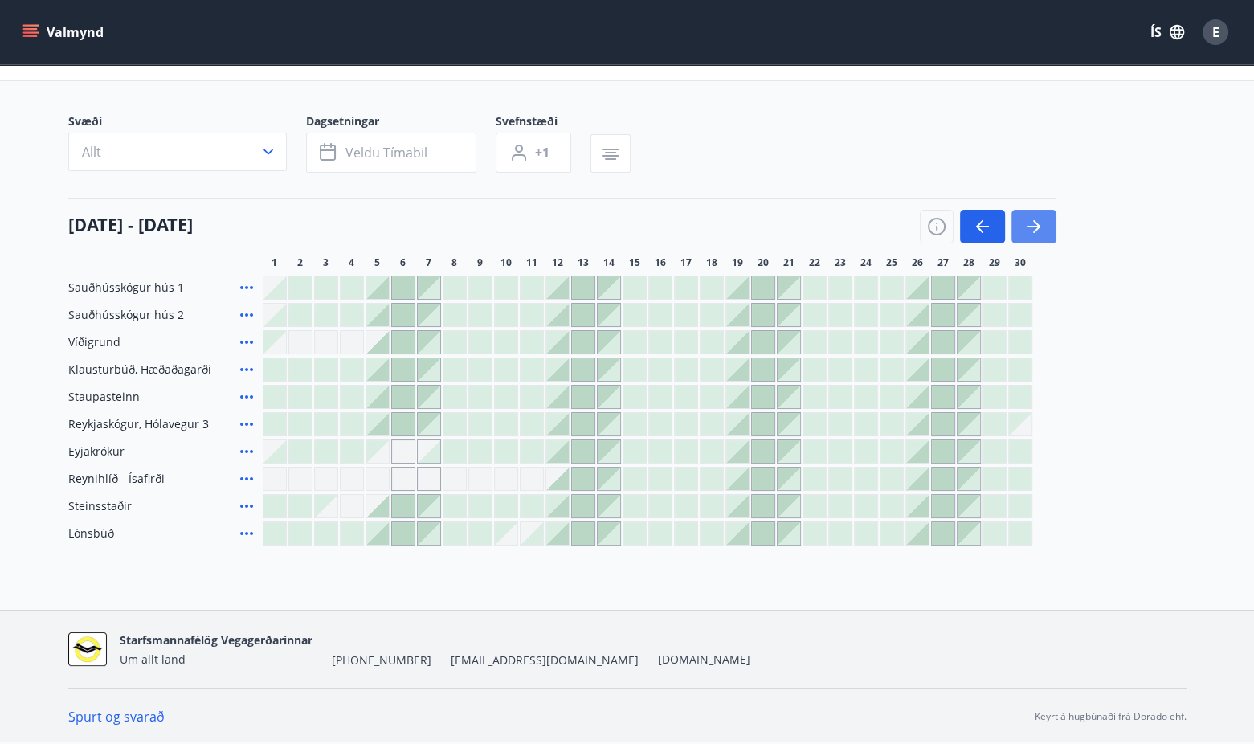
click at [1041, 234] on icon "button" at bounding box center [1033, 226] width 19 height 19
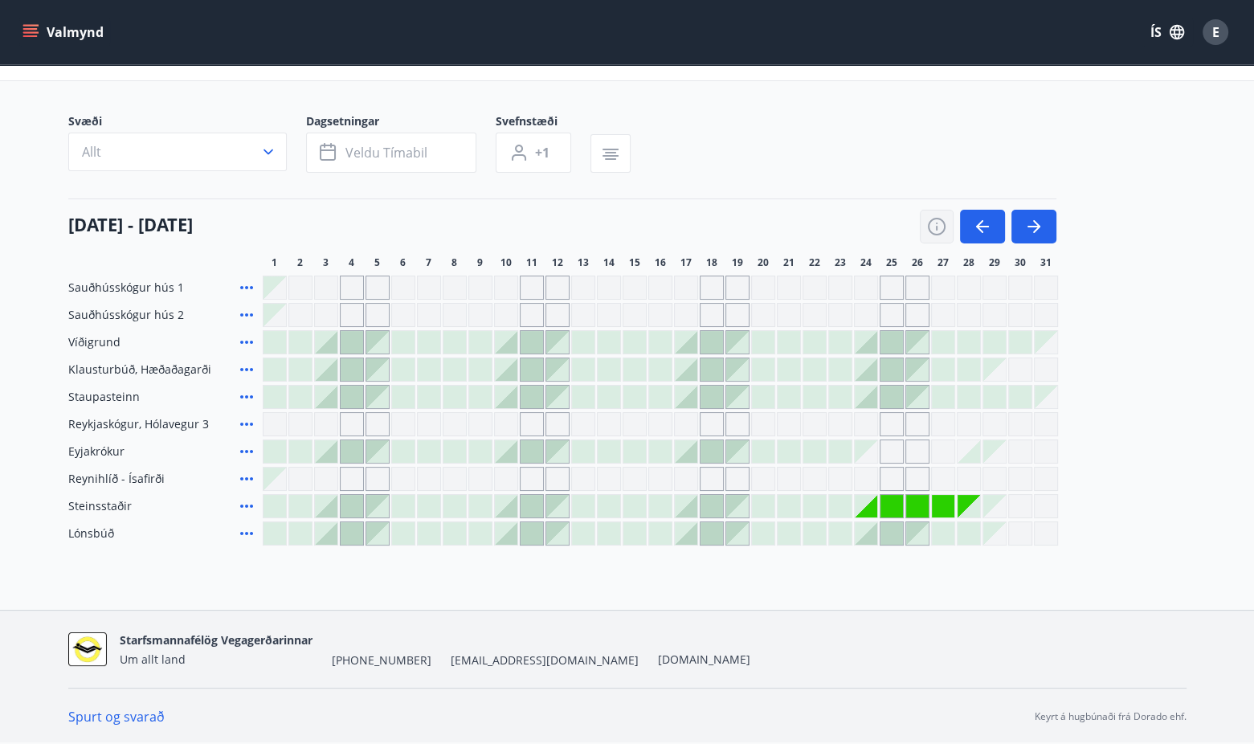
click at [942, 223] on icon "button" at bounding box center [936, 226] width 19 height 19
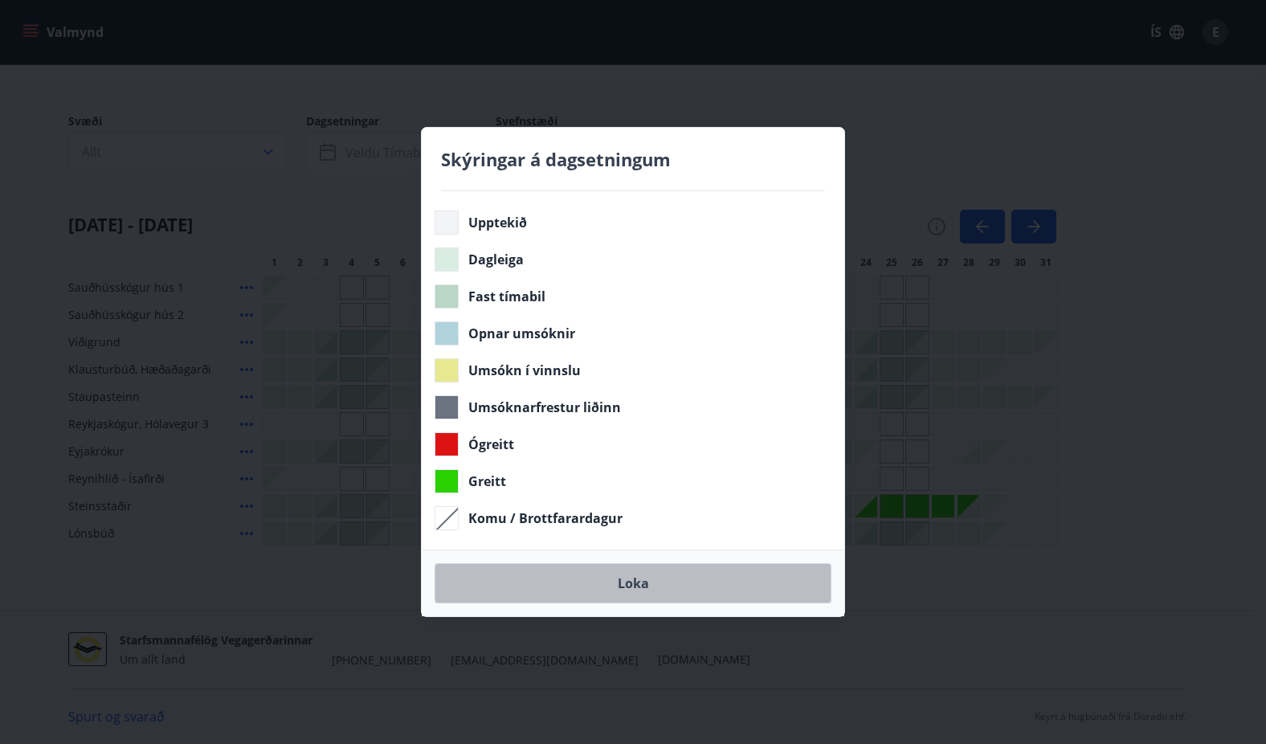
click at [630, 594] on button "Loka" at bounding box center [633, 583] width 397 height 40
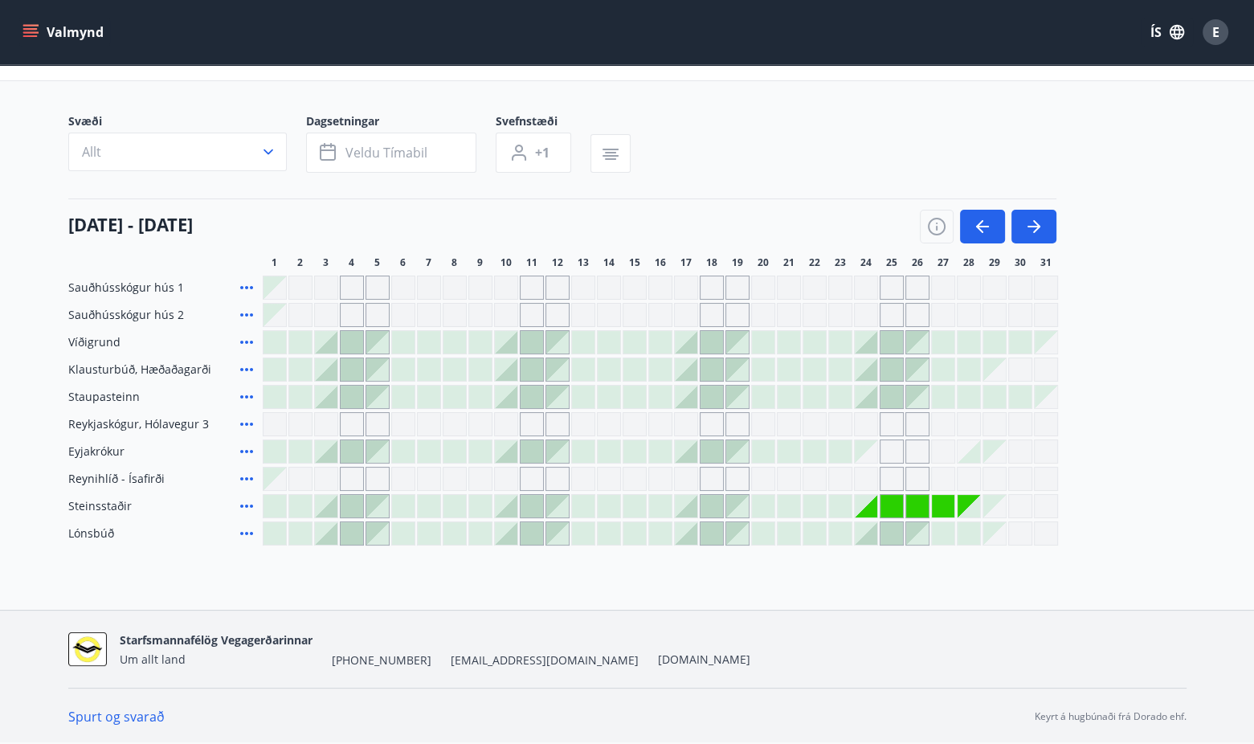
click at [1166, 432] on div "Sauðhússkógur hús 1 Sauðhússkógur hús 2 Víðigrund Klausturbúð, Hæðaðagarði Stau…" at bounding box center [627, 411] width 1118 height 270
click at [1150, 188] on div "Svæði Allt Dagsetningar Veldu tímabil Svefnstæði +1 01 október - 31 október 1 2…" at bounding box center [627, 329] width 1118 height 432
click at [36, 24] on icon "menu" at bounding box center [30, 32] width 16 height 16
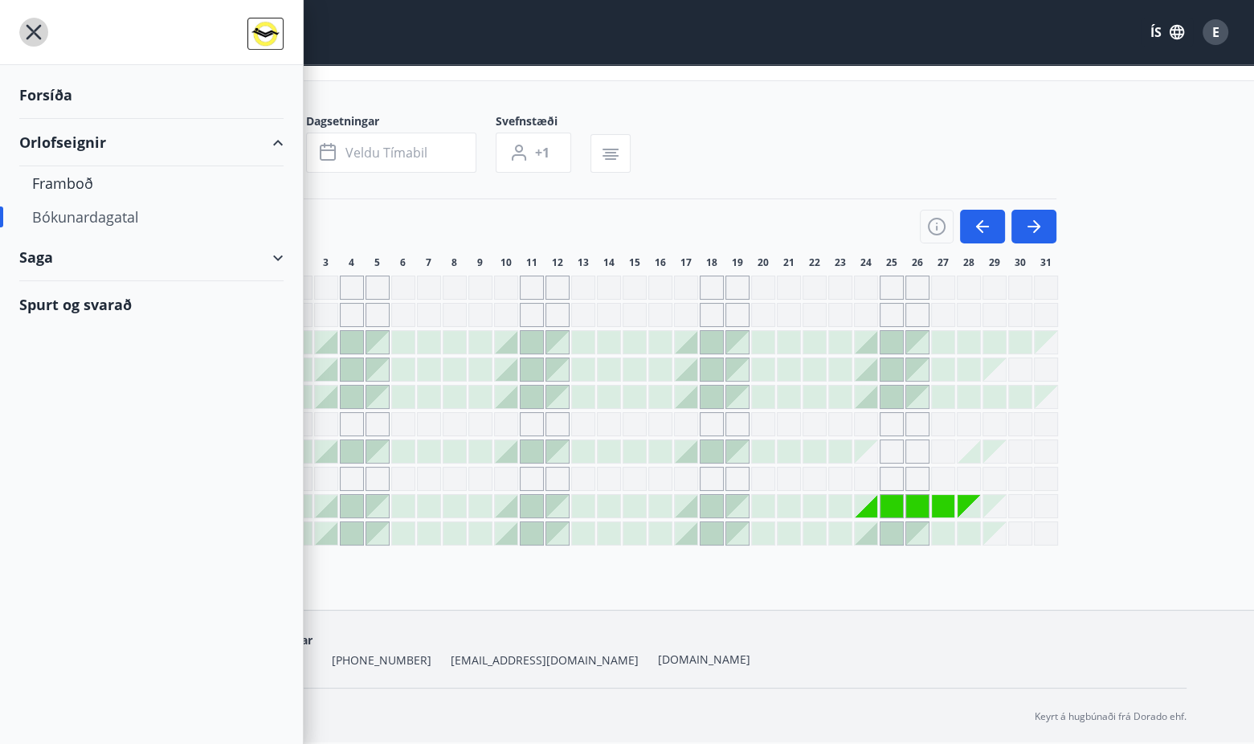
click at [36, 24] on icon "menu" at bounding box center [33, 32] width 29 height 29
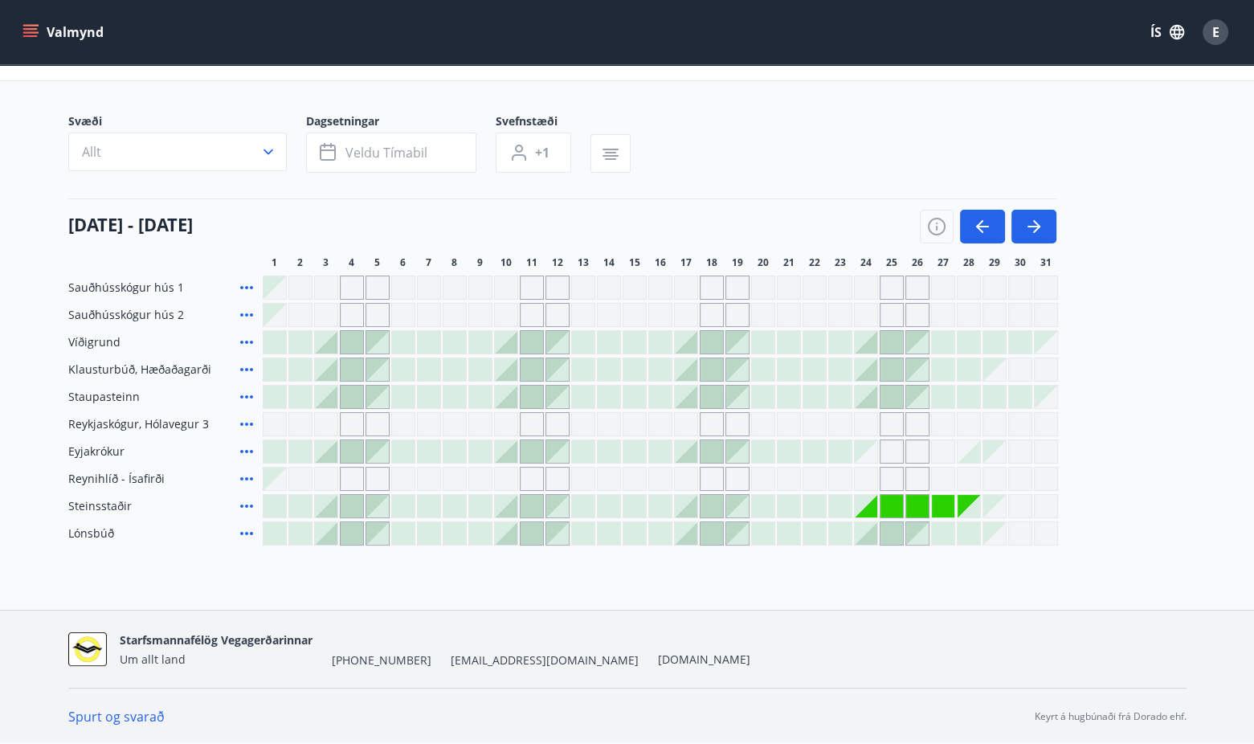
click at [1226, 38] on div "E" at bounding box center [1216, 32] width 26 height 26
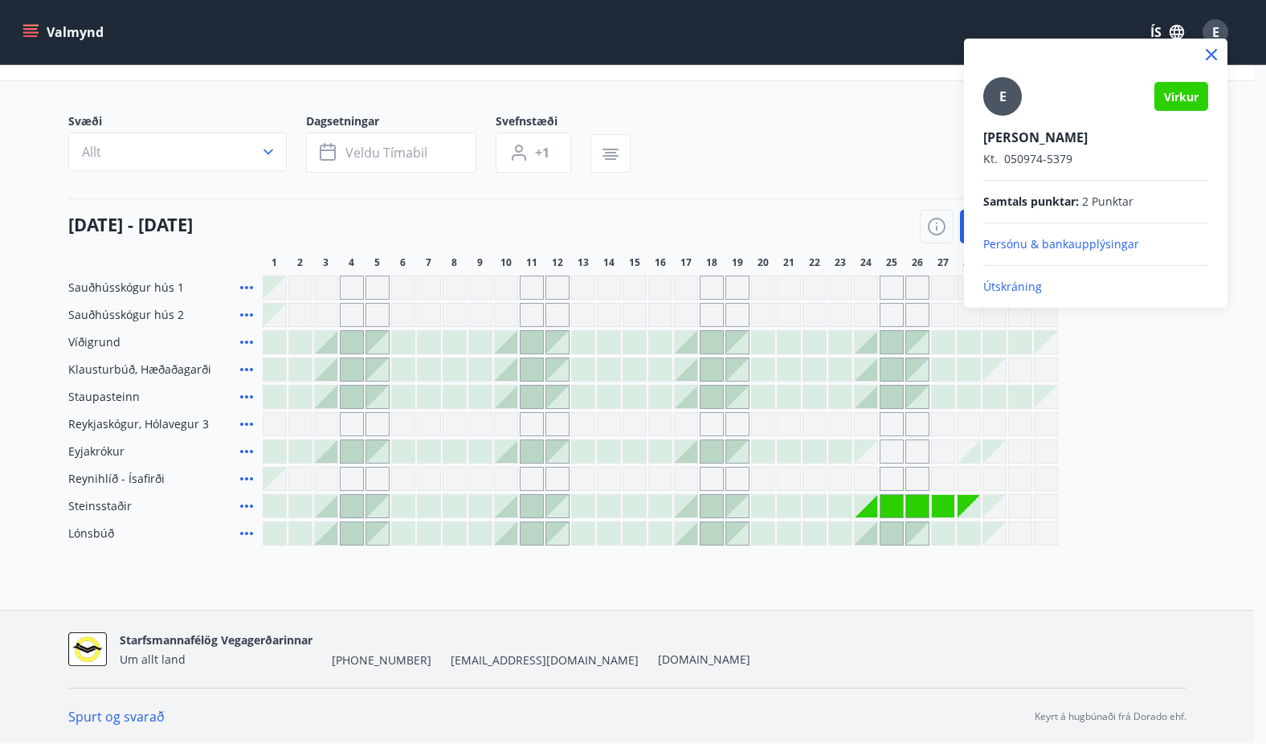
click at [999, 284] on p "Útskráning" at bounding box center [1095, 287] width 225 height 16
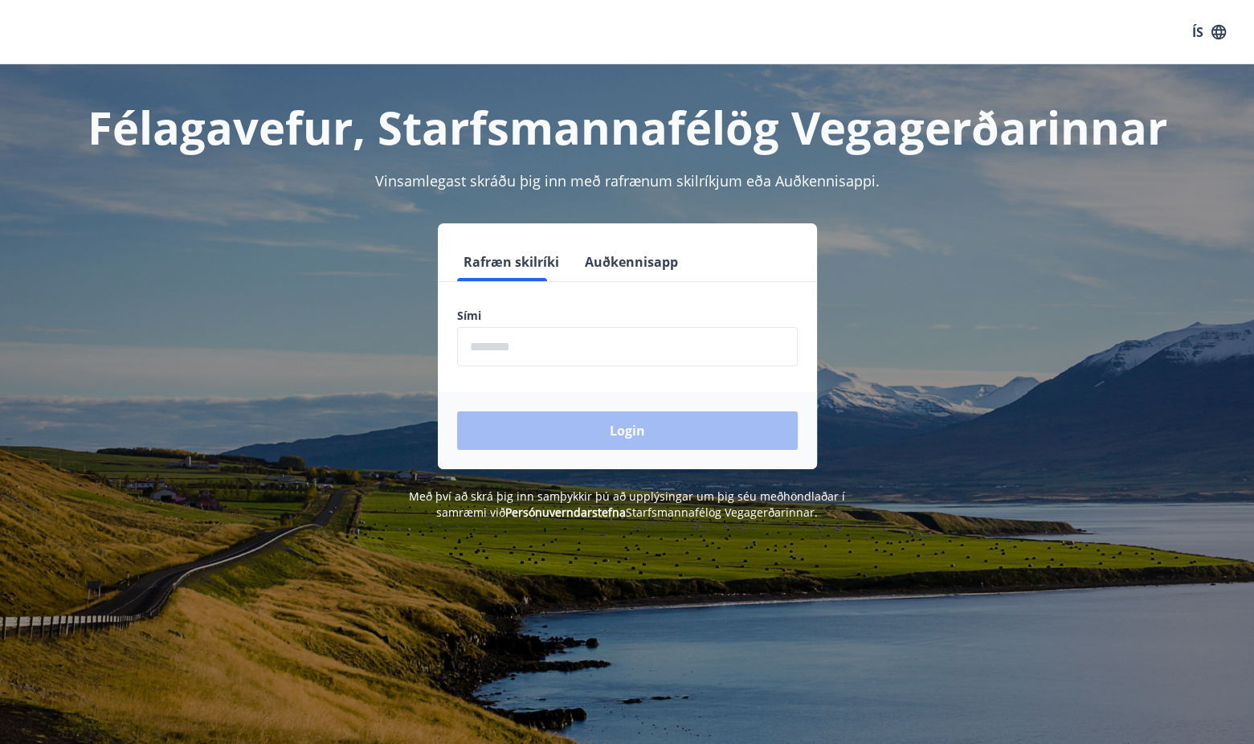
click at [1089, 202] on div "Félagavefur, Starfsmannafélög Vegagerðarinnar Vinsamlegast skráðu þig inn með r…" at bounding box center [627, 292] width 1157 height 456
